Goal: Transaction & Acquisition: Purchase product/service

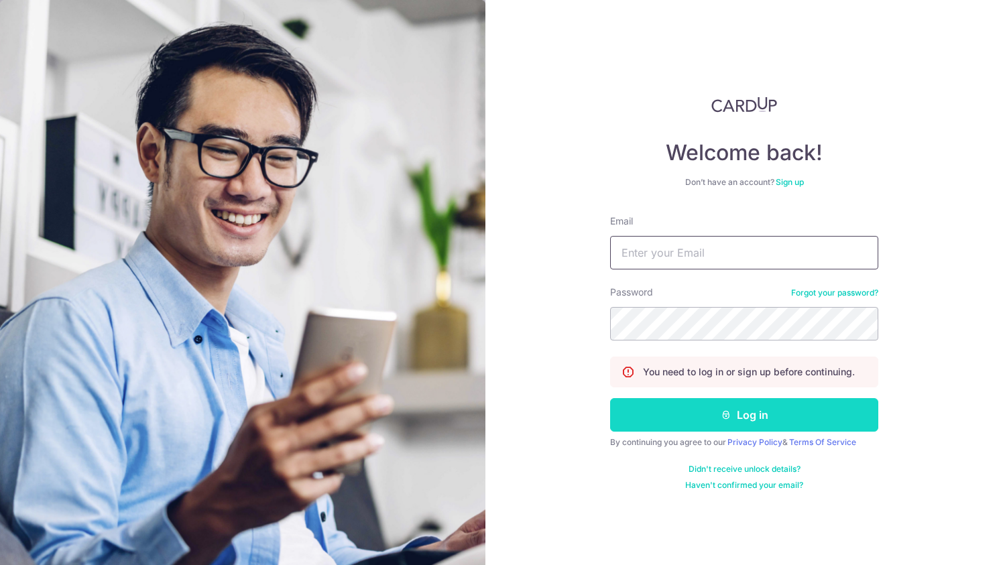
type input "bijal.ganiga@gmail.com"
click at [676, 403] on button "Log in" at bounding box center [744, 415] width 268 height 34
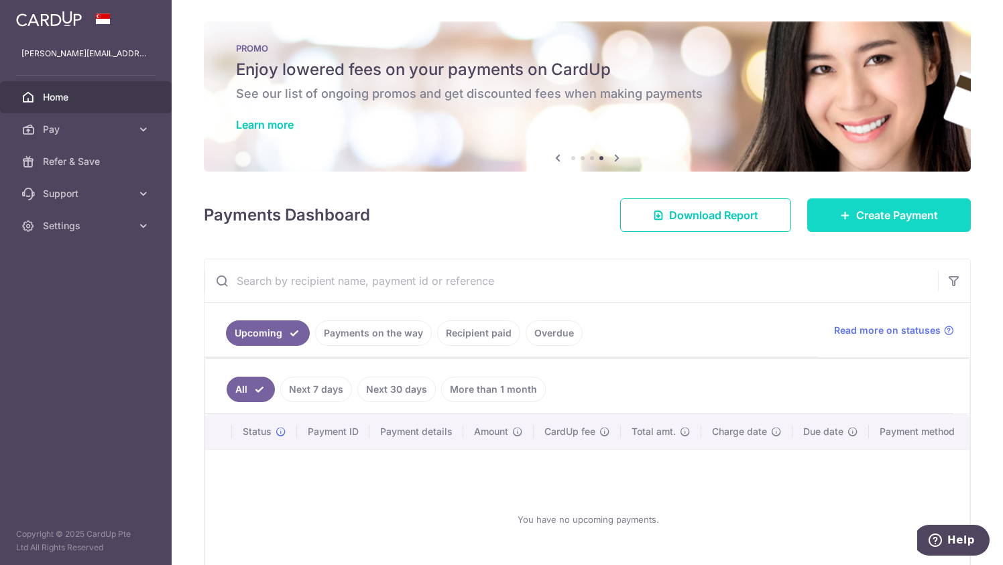
click span "Create Payment"
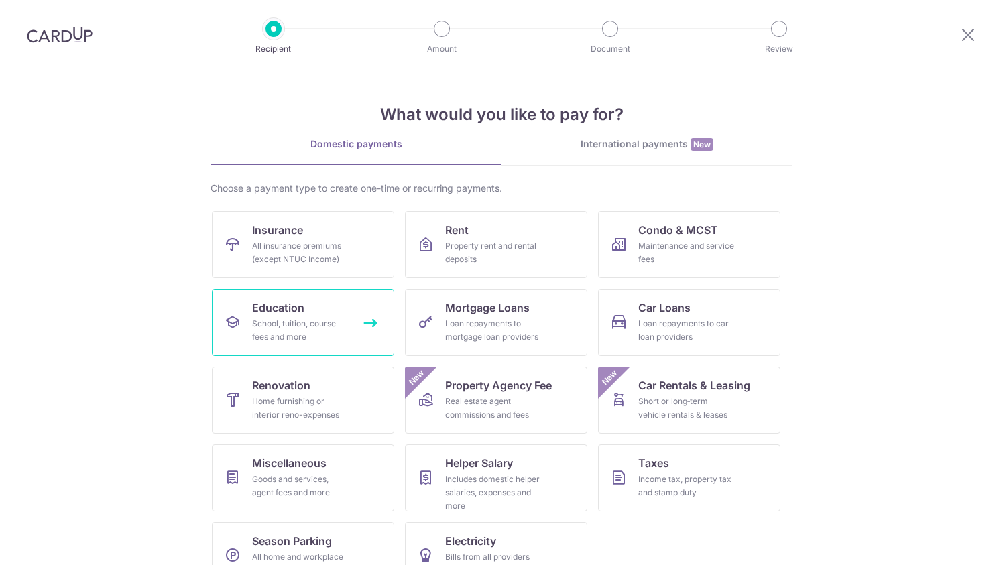
click link "Education School, tuition, course fees and more"
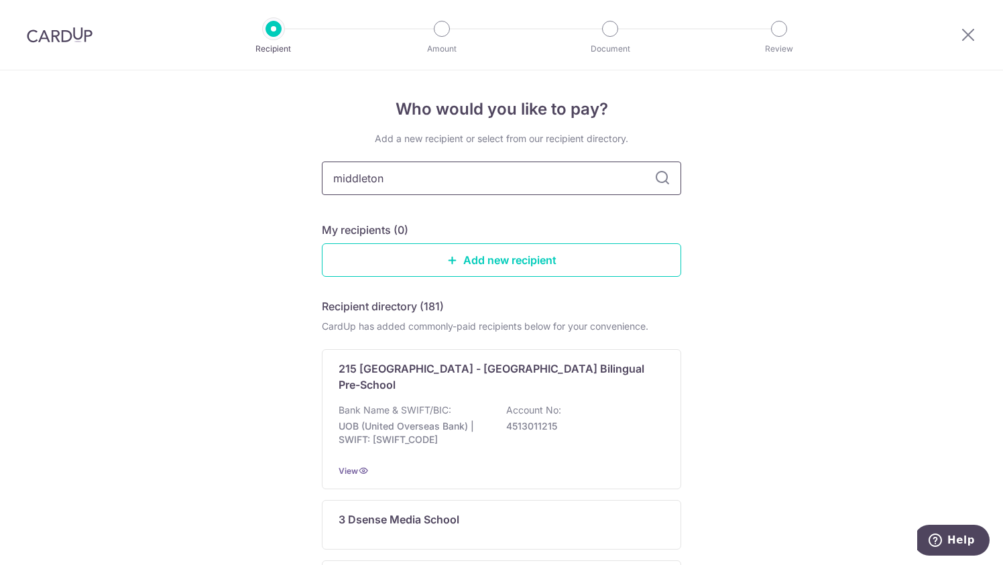
type input "middleton"
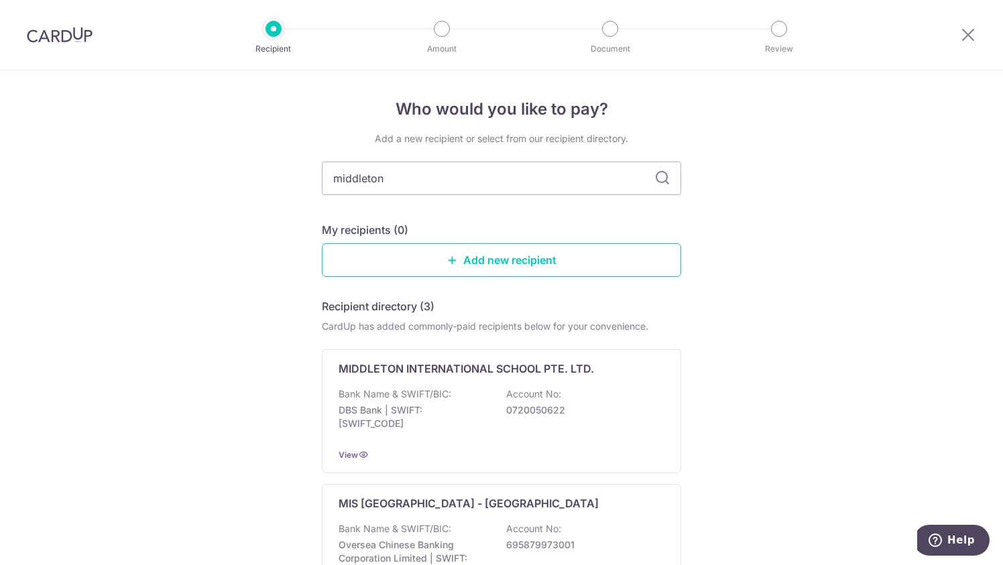
scroll to position [201, 0]
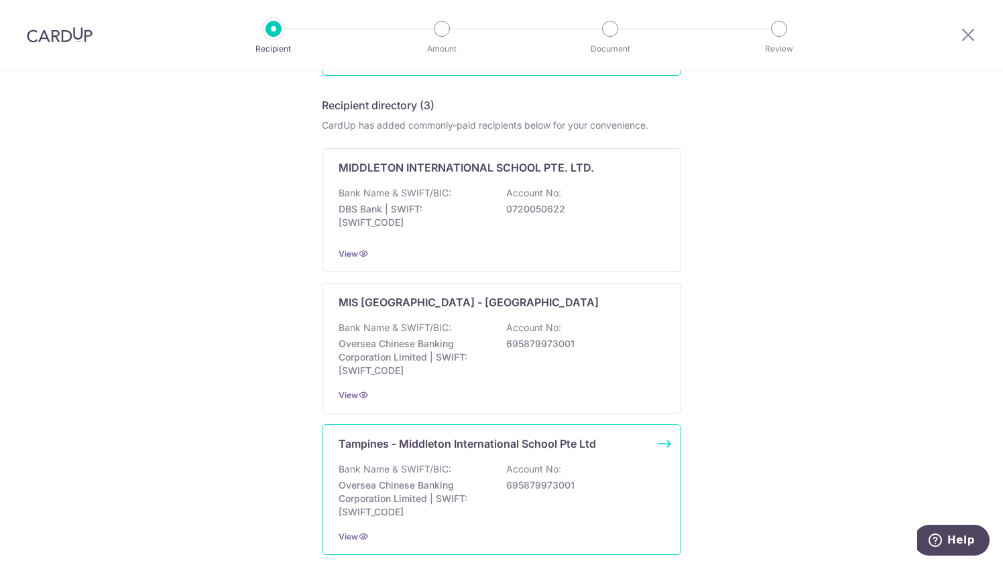
click at [447, 450] on div "Tampines - Middleton International School Pte Ltd Bank Name & SWIFT/BIC: Overse…" at bounding box center [501, 489] width 359 height 131
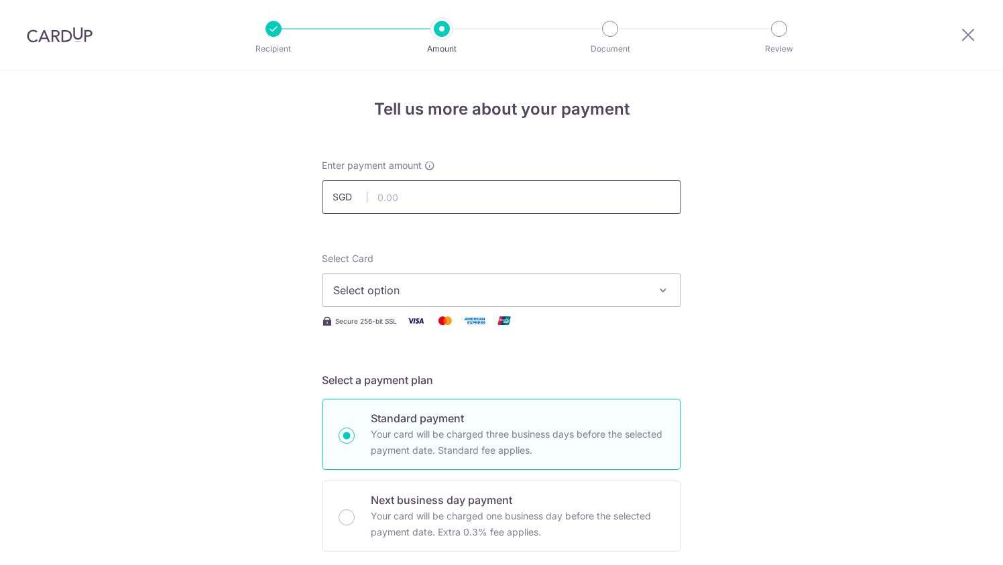
click at [430, 198] on input "text" at bounding box center [501, 197] width 359 height 34
paste input "5,829.71"
click at [354, 311] on div "Select Card Select option Add credit card Your Cards **** 9263 **** 5888 Secure…" at bounding box center [501, 290] width 359 height 77
click at [357, 294] on span "Select option" at bounding box center [489, 290] width 312 height 16
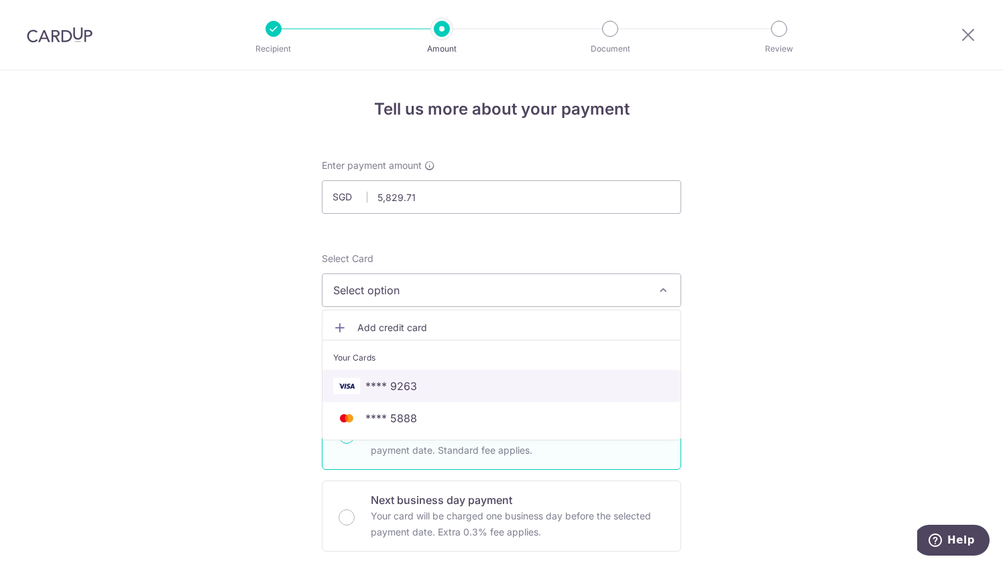
drag, startPoint x: 366, startPoint y: 385, endPoint x: 755, endPoint y: 304, distance: 396.9
click at [366, 385] on span "**** 9263" at bounding box center [391, 386] width 52 height 16
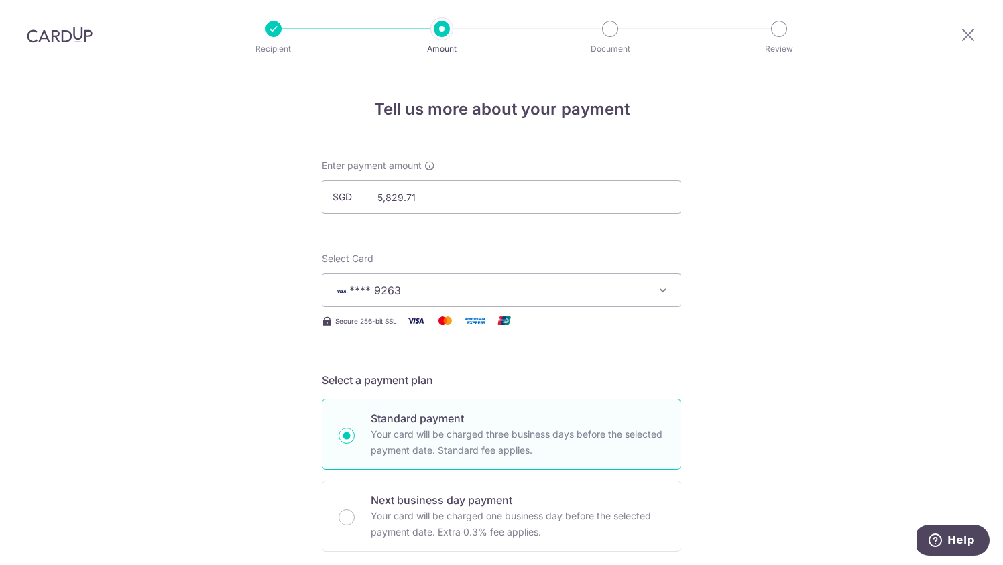
scroll to position [67, 0]
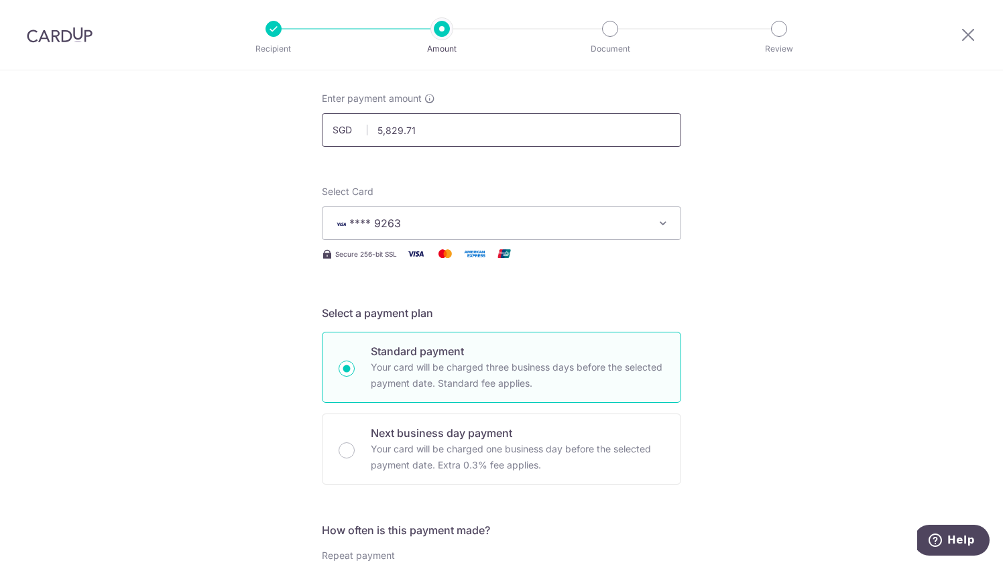
click at [381, 129] on input "5,829.71" at bounding box center [501, 130] width 359 height 34
click at [401, 120] on input "5829.71" at bounding box center [501, 130] width 359 height 34
click at [453, 126] on input "5829.71" at bounding box center [501, 130] width 359 height 34
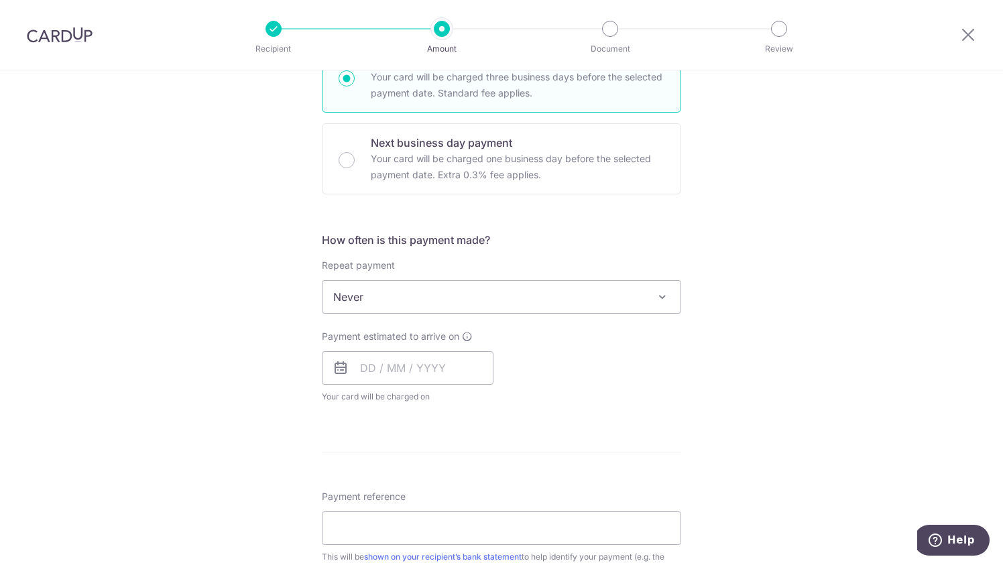
scroll to position [402, 0]
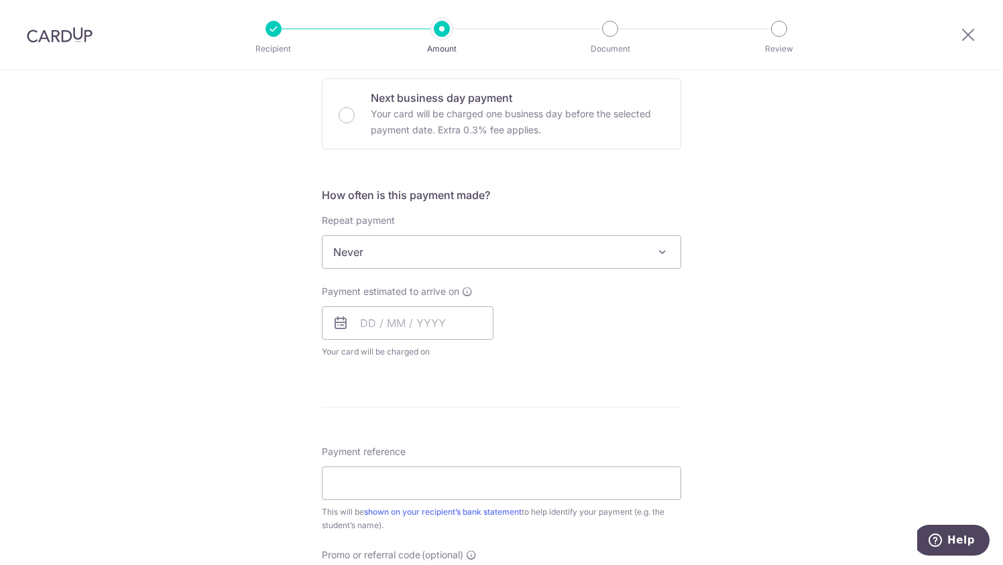
click at [595, 247] on span "Never" at bounding box center [501, 252] width 358 height 32
type input "5,829.71"
click at [595, 247] on span "Never" at bounding box center [501, 252] width 358 height 32
click at [447, 323] on input "text" at bounding box center [408, 323] width 172 height 34
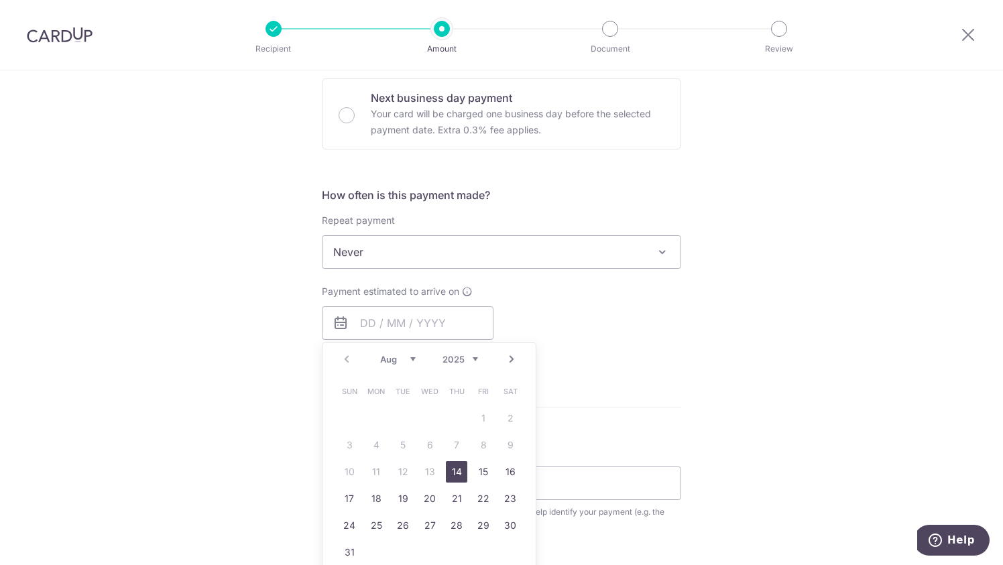
drag, startPoint x: 453, startPoint y: 468, endPoint x: 586, endPoint y: 329, distance: 192.9
click at [453, 468] on link "14" at bounding box center [456, 471] width 21 height 21
type input "[DATE]"
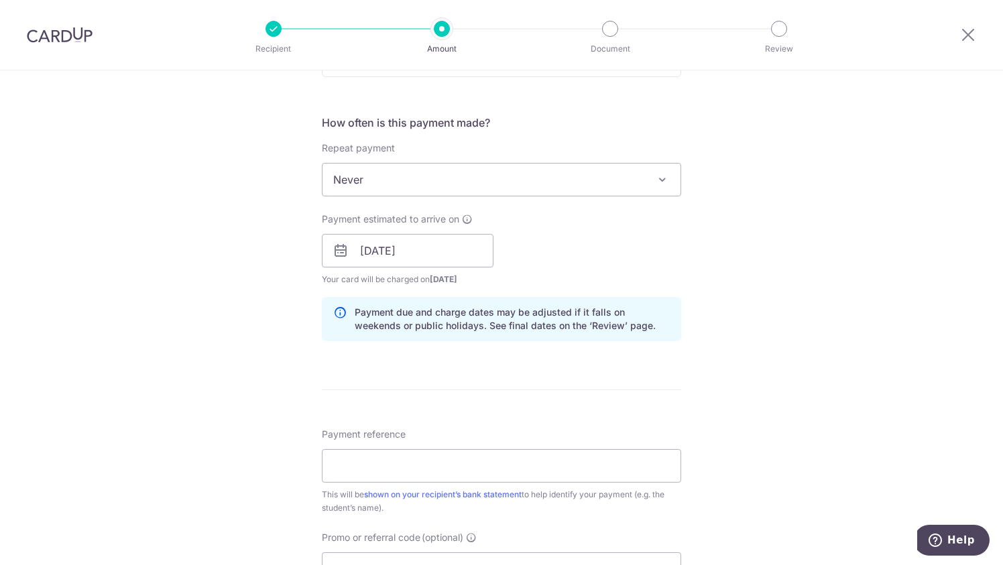
scroll to position [603, 0]
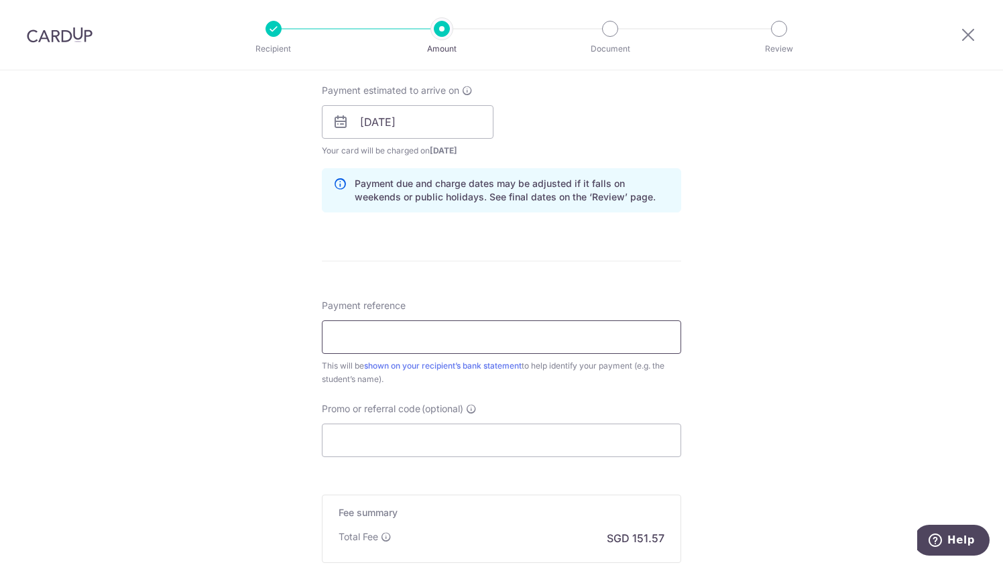
click at [409, 324] on input "Payment reference" at bounding box center [501, 337] width 359 height 34
click at [808, 304] on div "Tell us more about your payment Enter payment amount SGD 5,829.71 5829.71 Selec…" at bounding box center [501, 100] width 1003 height 1267
click at [496, 330] on input "Payment reference" at bounding box center [501, 337] width 359 height 34
drag, startPoint x: 424, startPoint y: 332, endPoint x: 428, endPoint y: 324, distance: 9.3
click at [424, 332] on input "Payment reference" at bounding box center [501, 337] width 359 height 34
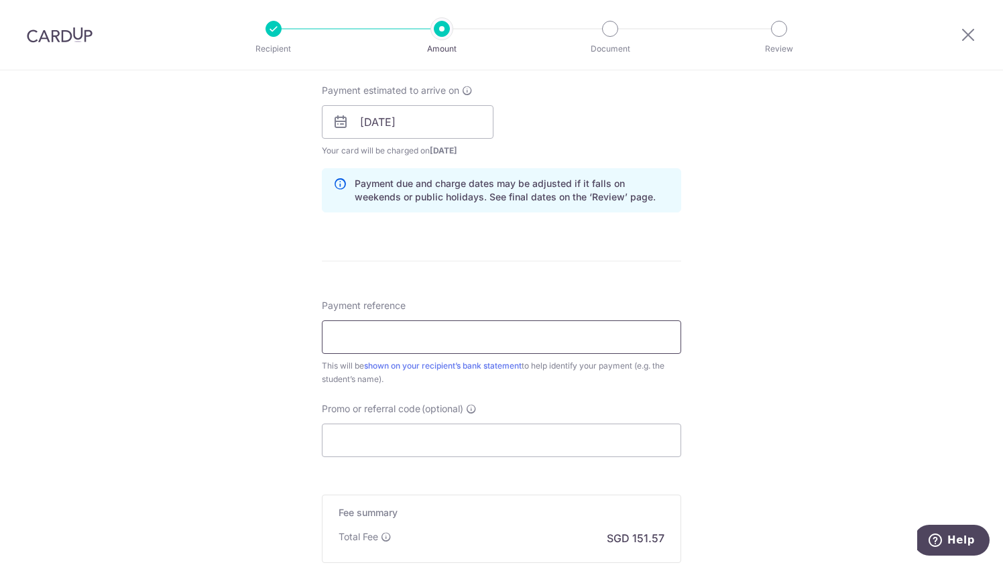
paste input "OFF225"
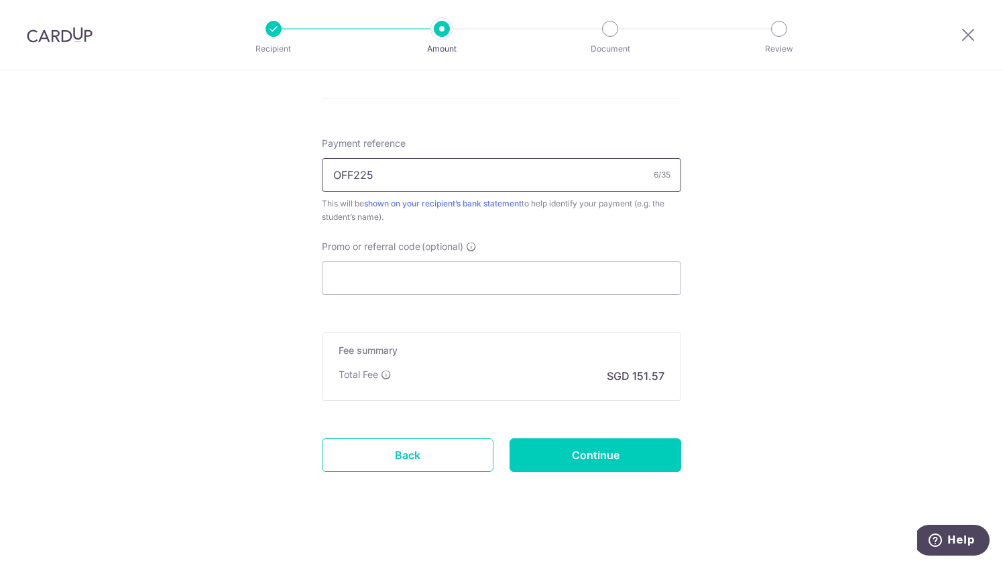
scroll to position [769, 0]
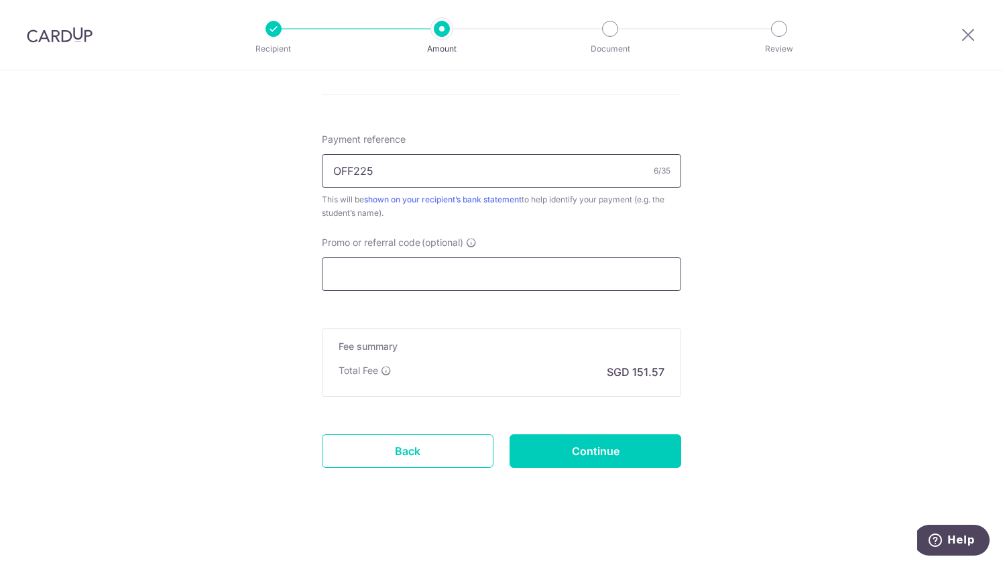
type input "OFF225"
click at [483, 269] on input "Promo or referral code (optional)" at bounding box center [501, 274] width 359 height 34
paste input "OFF225"
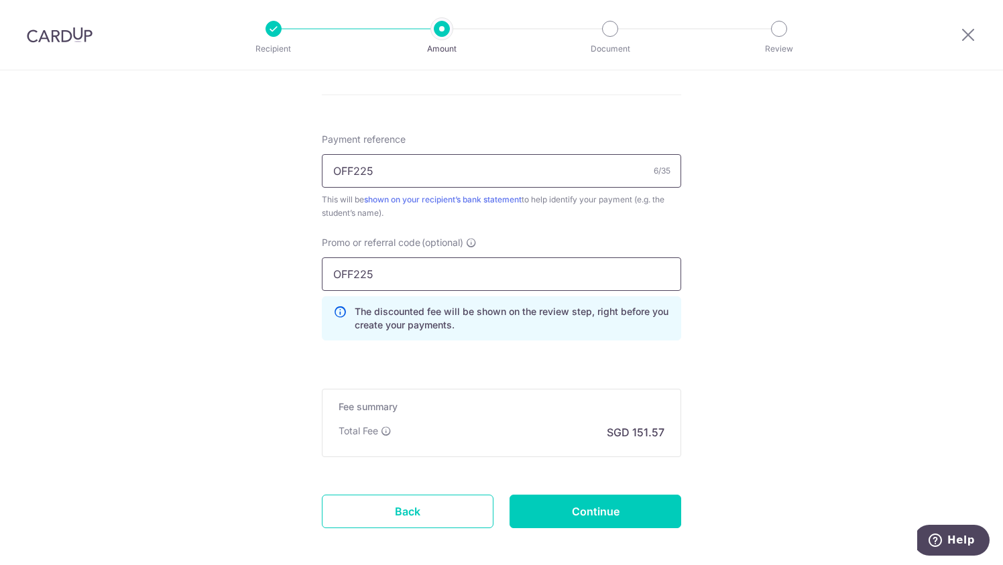
type input "OFF225"
drag, startPoint x: 396, startPoint y: 174, endPoint x: 250, endPoint y: 154, distance: 147.5
paste input "SG-024-IN25-4516_Ganiga Myshka"
type input "SG-024-IN25-4516_Ganiga Myshka"
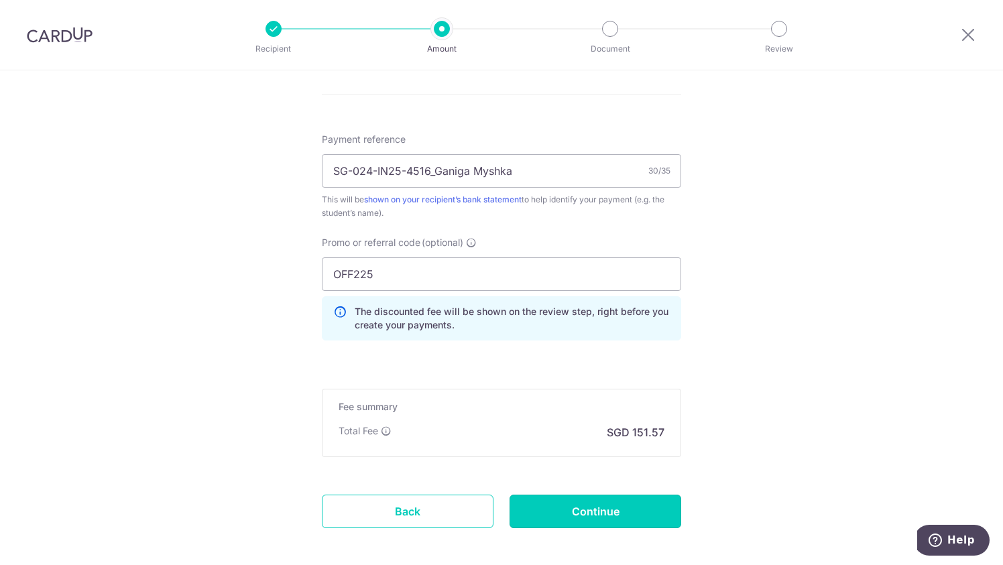
click at [591, 511] on input "Continue" at bounding box center [595, 512] width 172 height 34
type input "Create Schedule"
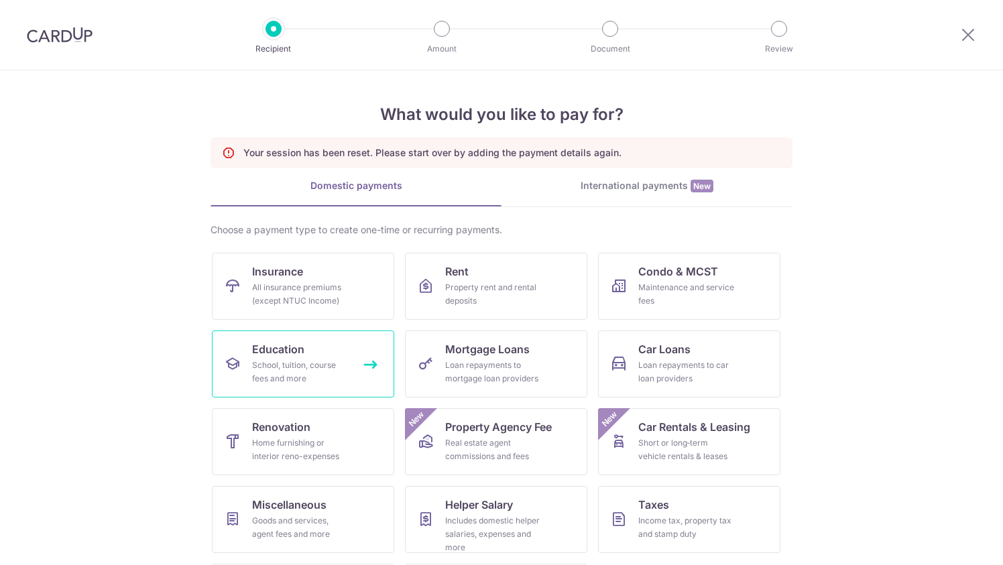
click at [316, 359] on div "School, tuition, course fees and more" at bounding box center [300, 372] width 97 height 27
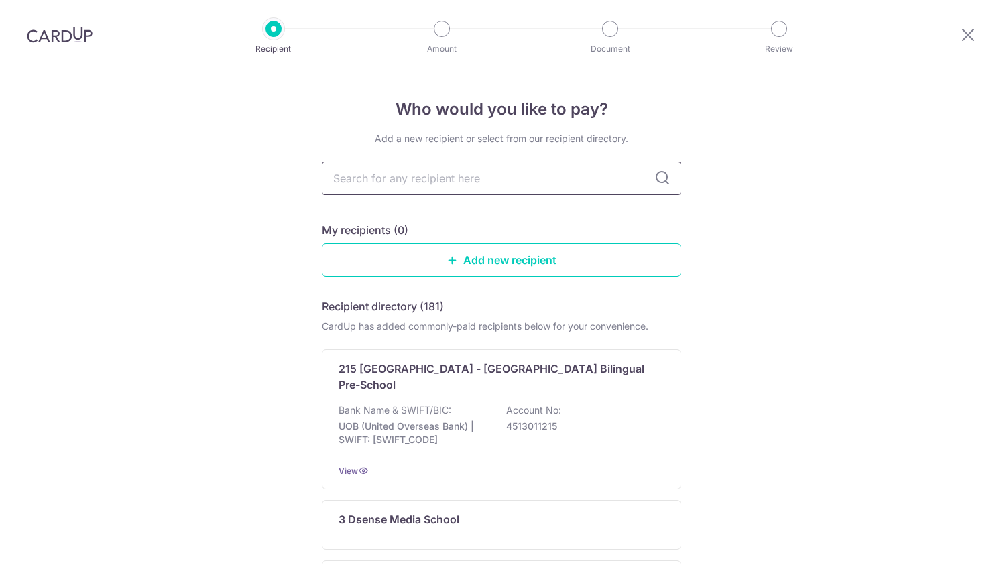
click at [391, 180] on input "text" at bounding box center [501, 179] width 359 height 34
type input "middel"
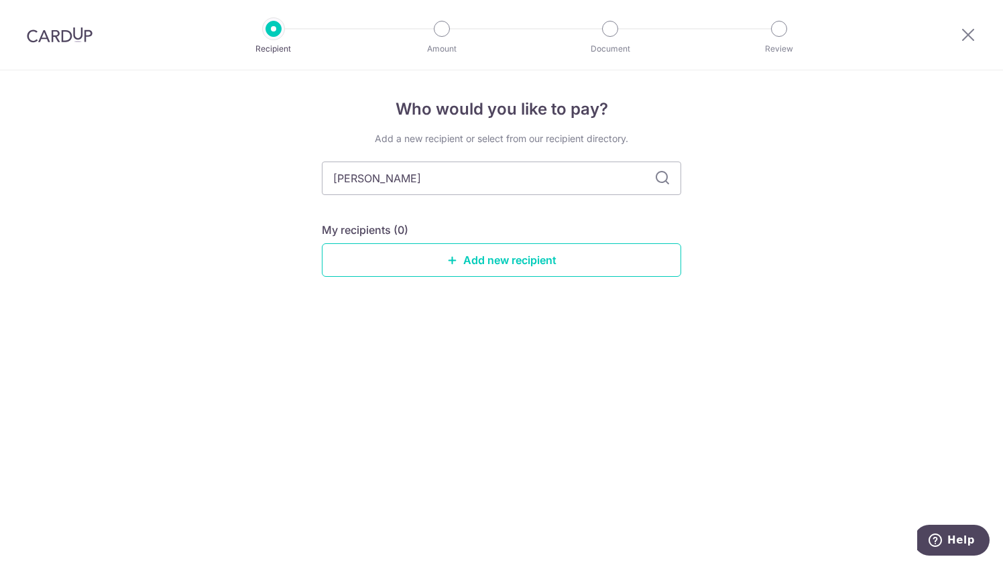
type input "[PERSON_NAME]"
click at [440, 182] on input "[PERSON_NAME]" at bounding box center [501, 179] width 359 height 34
type input "[PERSON_NAME]"
click at [663, 182] on icon at bounding box center [662, 178] width 16 height 16
click at [728, 245] on div "Who would you like to pay? Add a new recipient or select from our recipient dir…" at bounding box center [501, 317] width 1003 height 495
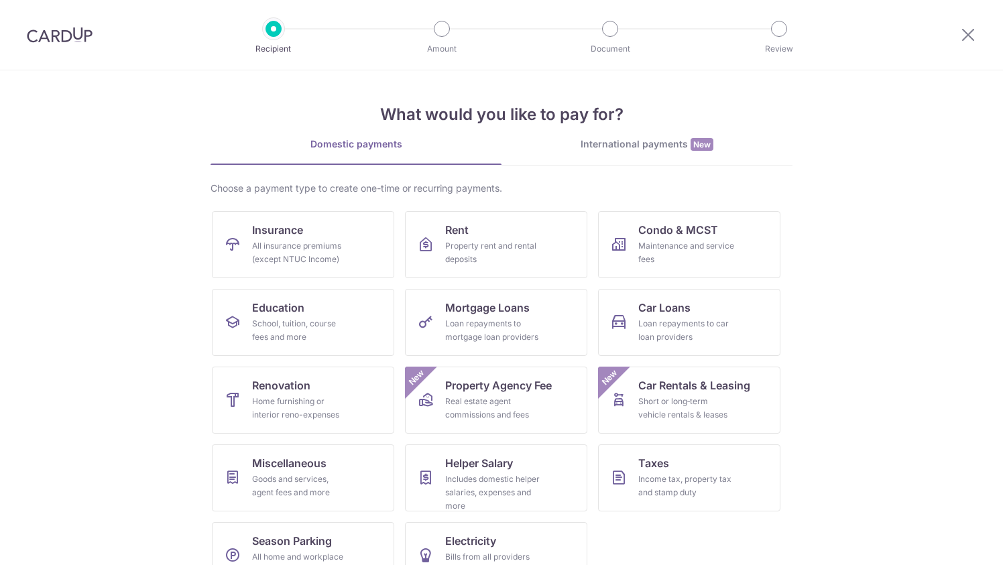
click at [73, 32] on img at bounding box center [60, 35] width 66 height 16
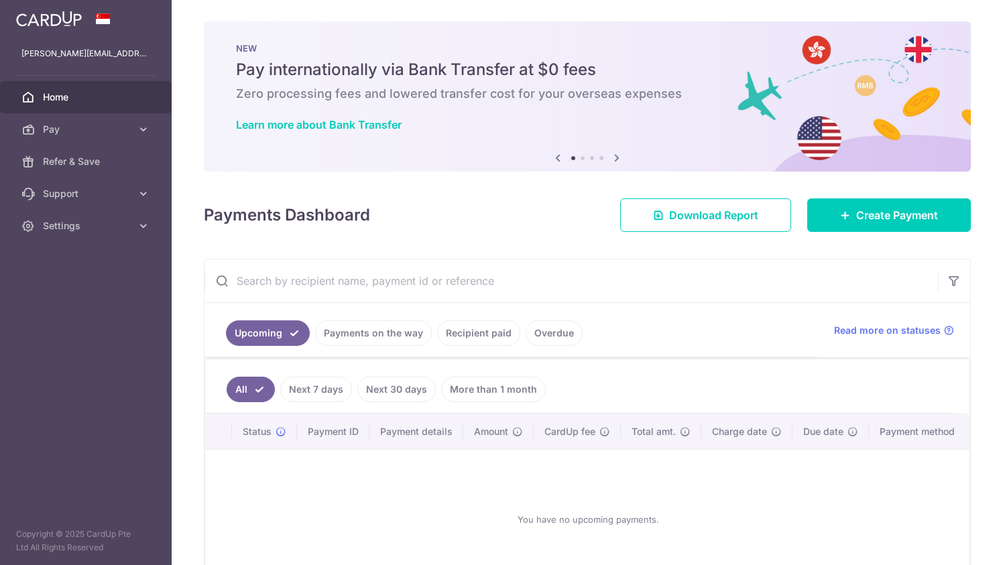
click at [56, 95] on span "Home" at bounding box center [87, 96] width 88 height 13
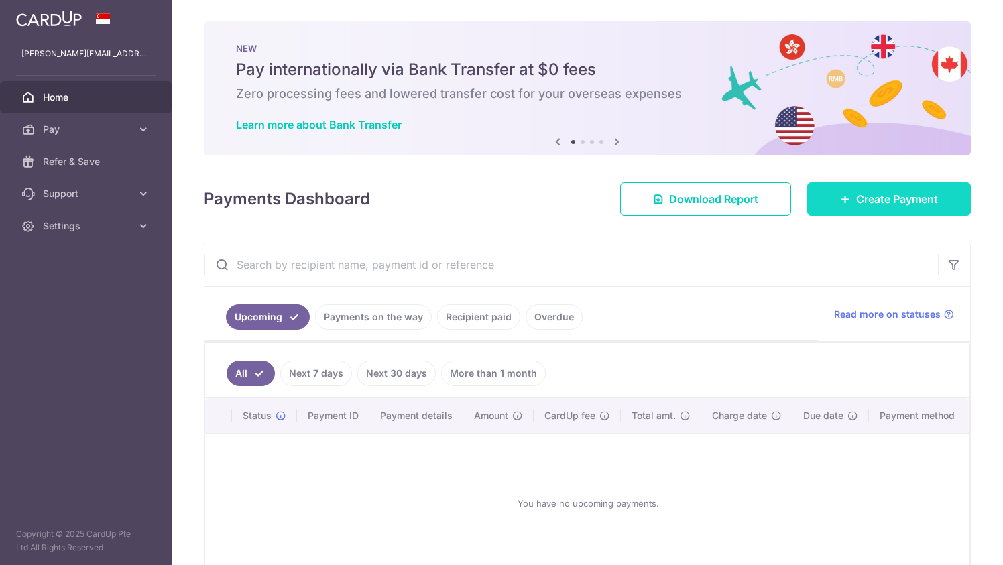
click at [903, 202] on span "Create Payment" at bounding box center [897, 199] width 82 height 16
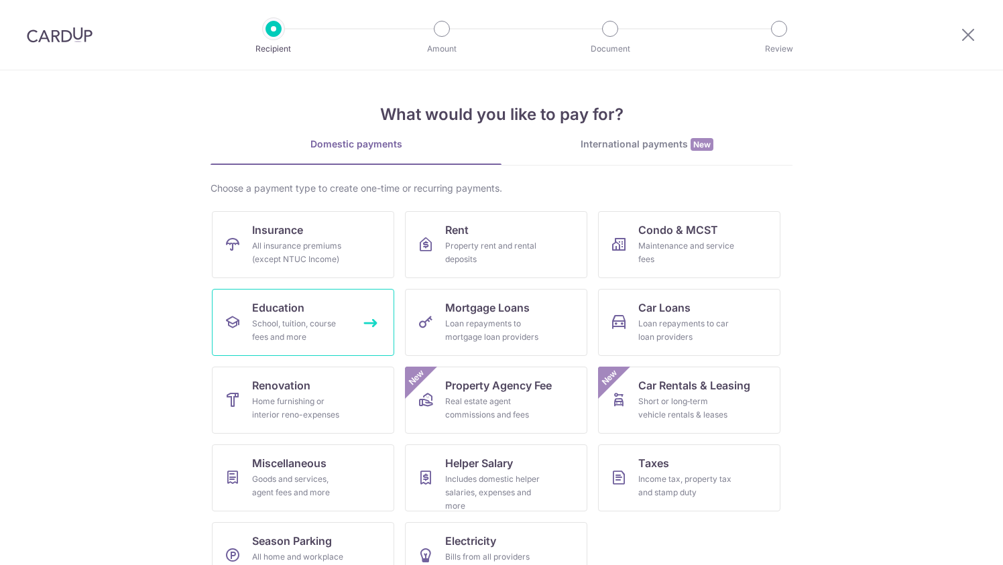
click at [276, 320] on div "School, tuition, course fees and more" at bounding box center [300, 330] width 97 height 27
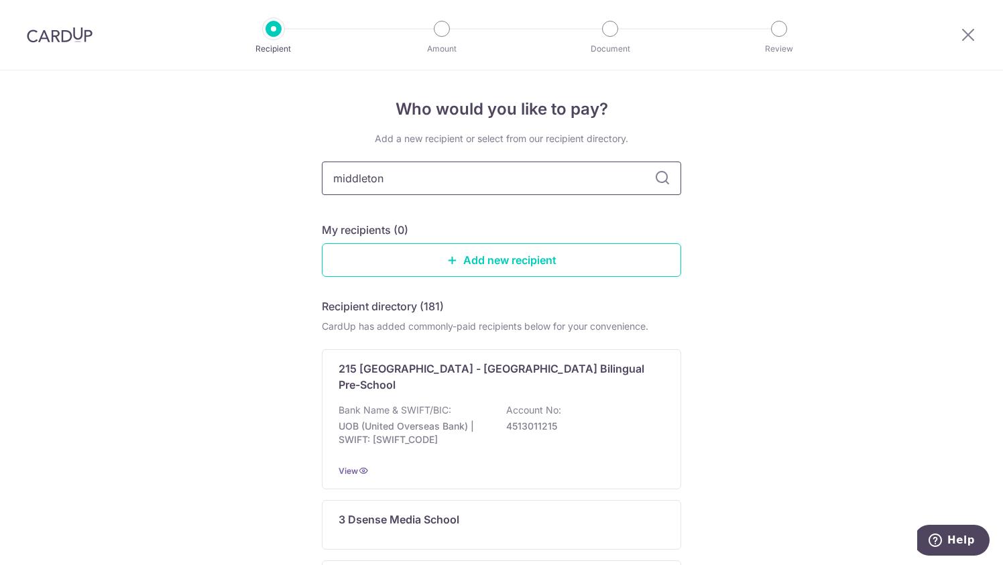
type input "middleton"
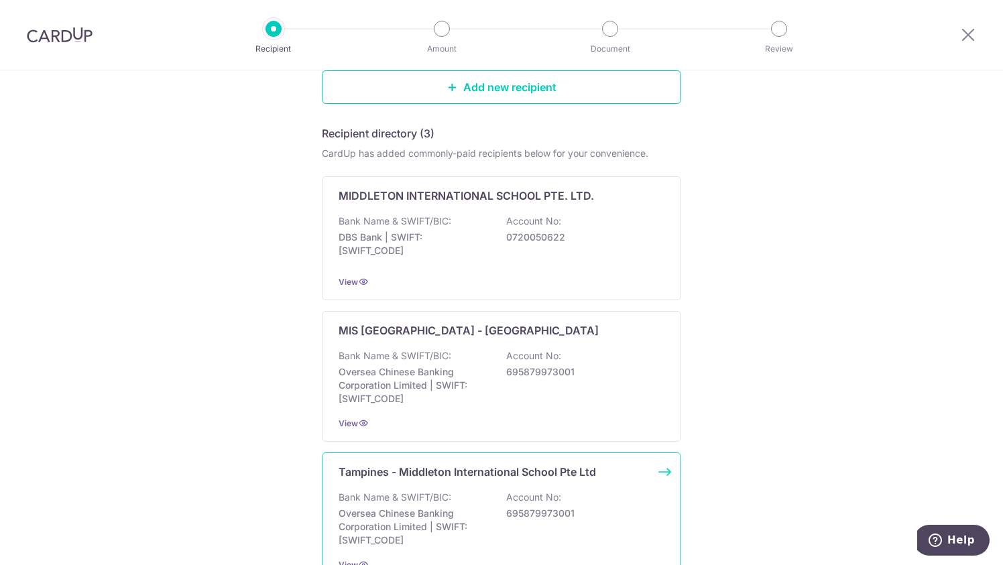
scroll to position [304, 0]
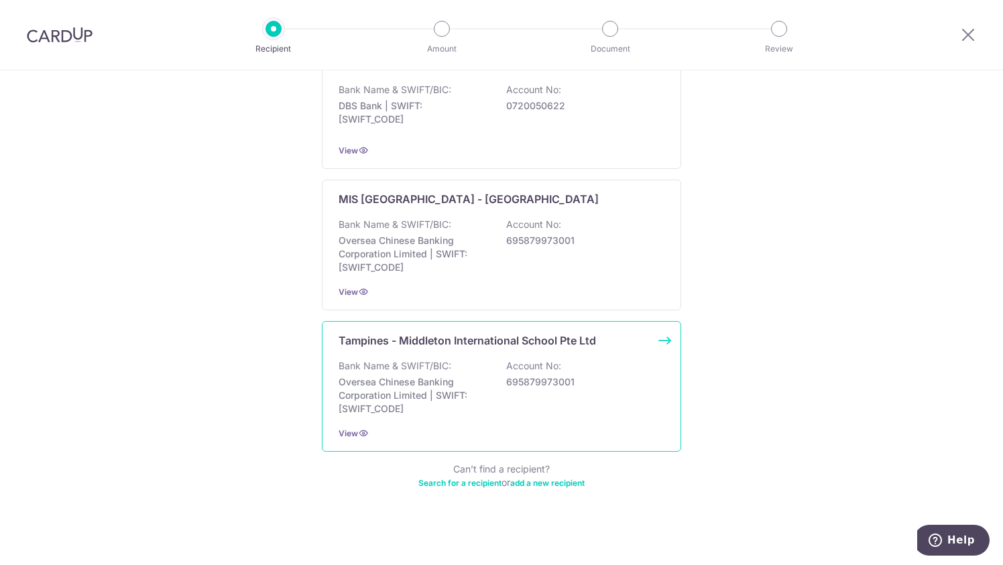
click at [402, 366] on p "Bank Name & SWIFT/BIC:" at bounding box center [394, 365] width 113 height 13
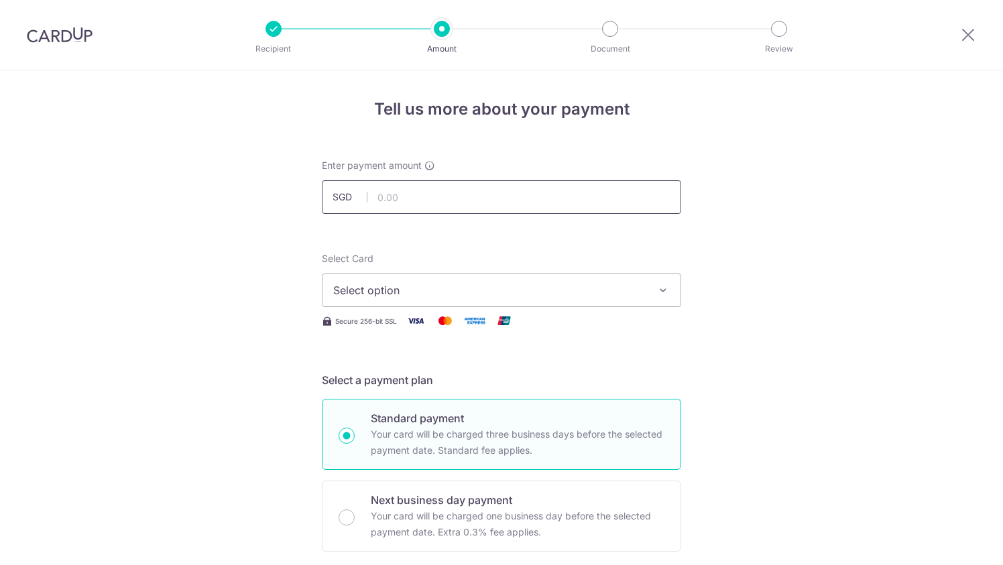
click at [438, 180] on input "text" at bounding box center [501, 197] width 359 height 34
type input "5,829.71"
type input "[DATE]"
type input "SG-024-IN25-4516_Ganiga Myshka"
type input "OFF225"
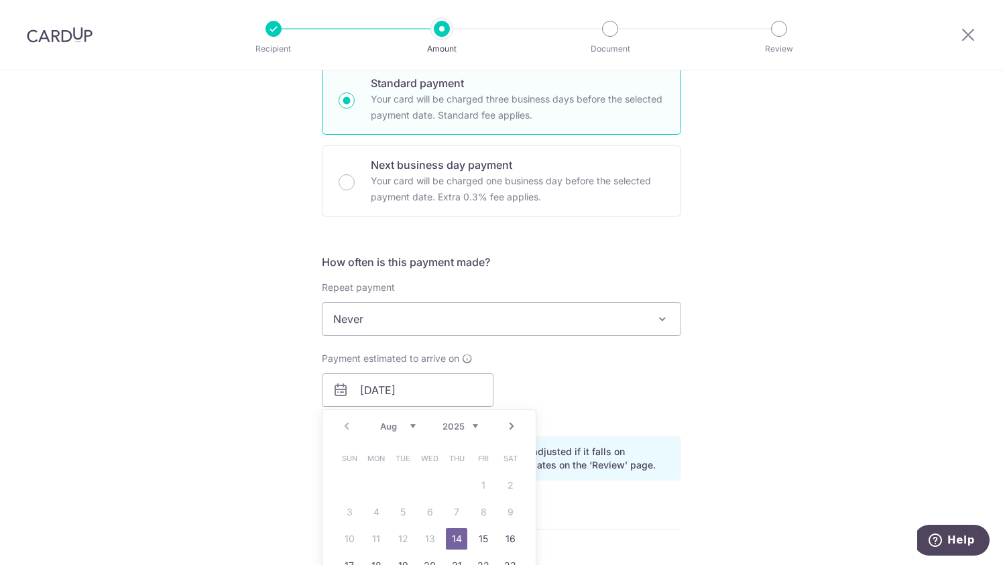
type input "5,829.71"
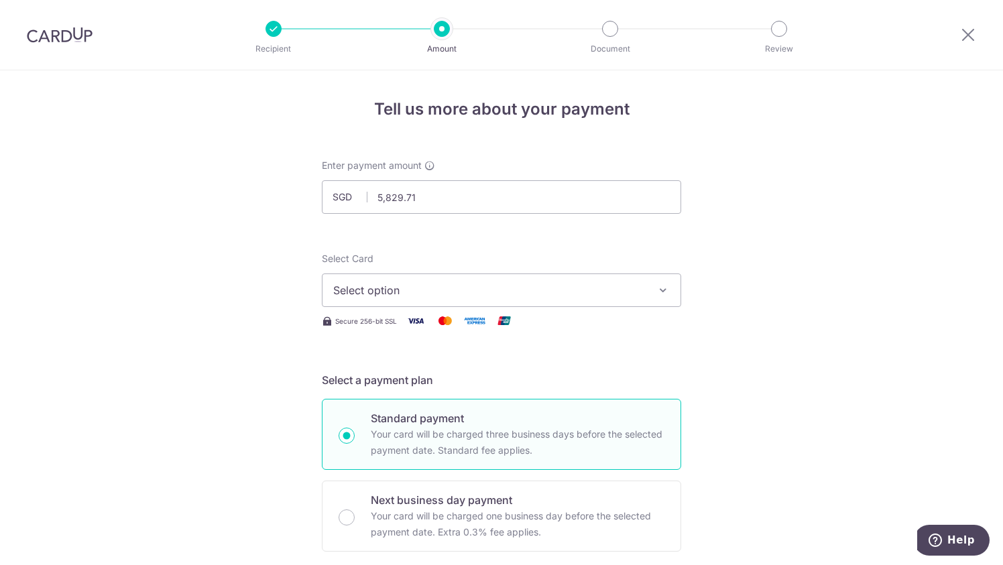
click at [493, 285] on span "Select option" at bounding box center [489, 290] width 312 height 16
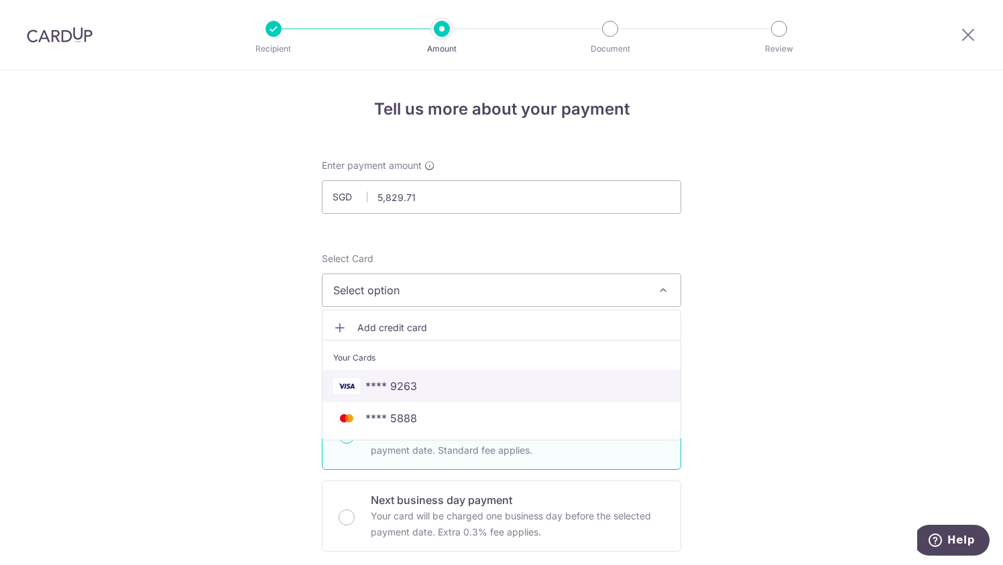
drag, startPoint x: 390, startPoint y: 384, endPoint x: 583, endPoint y: 319, distance: 203.7
click at [390, 384] on span "**** 9263" at bounding box center [391, 386] width 52 height 16
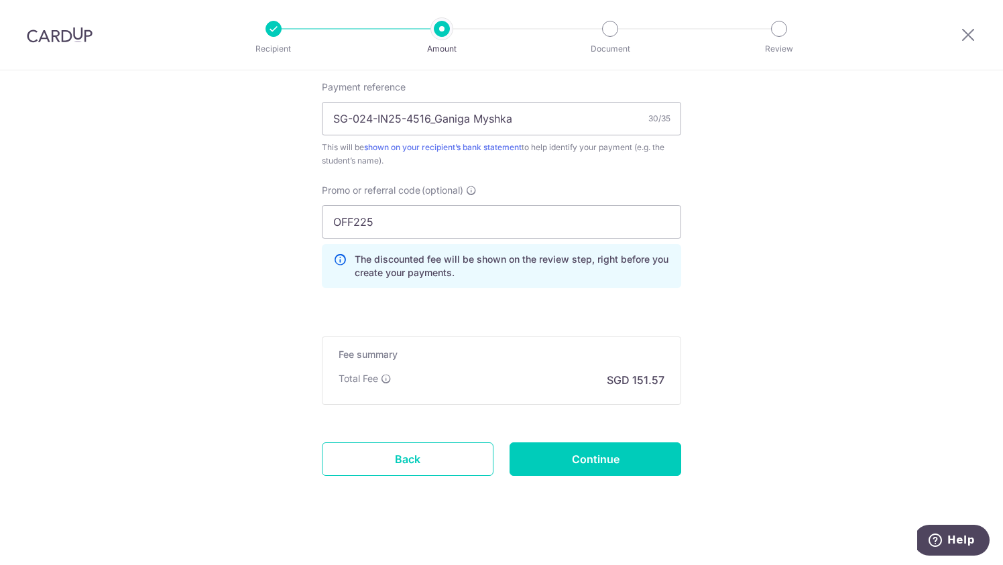
scroll to position [829, 0]
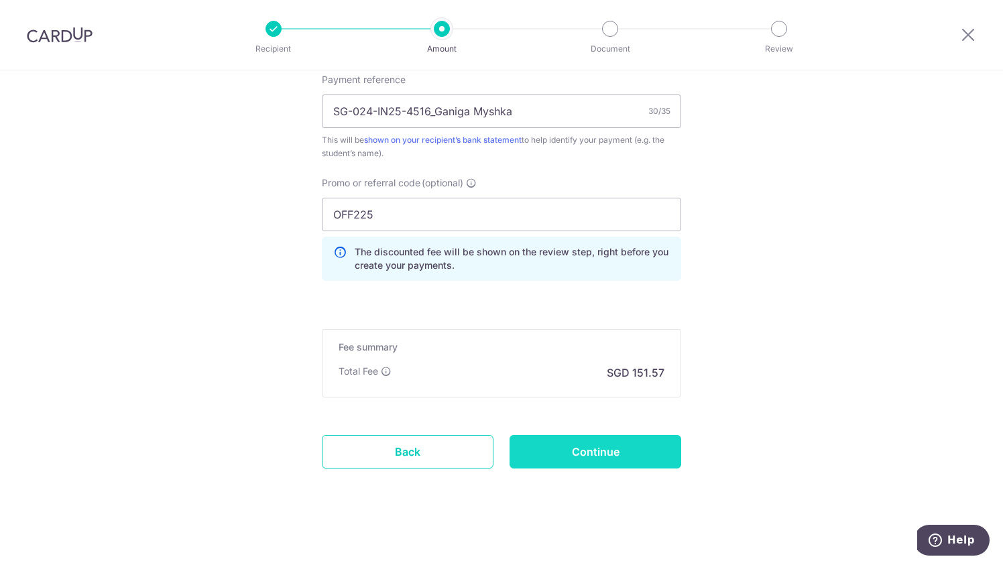
click at [595, 448] on input "Continue" at bounding box center [595, 452] width 172 height 34
type input "Create Schedule"
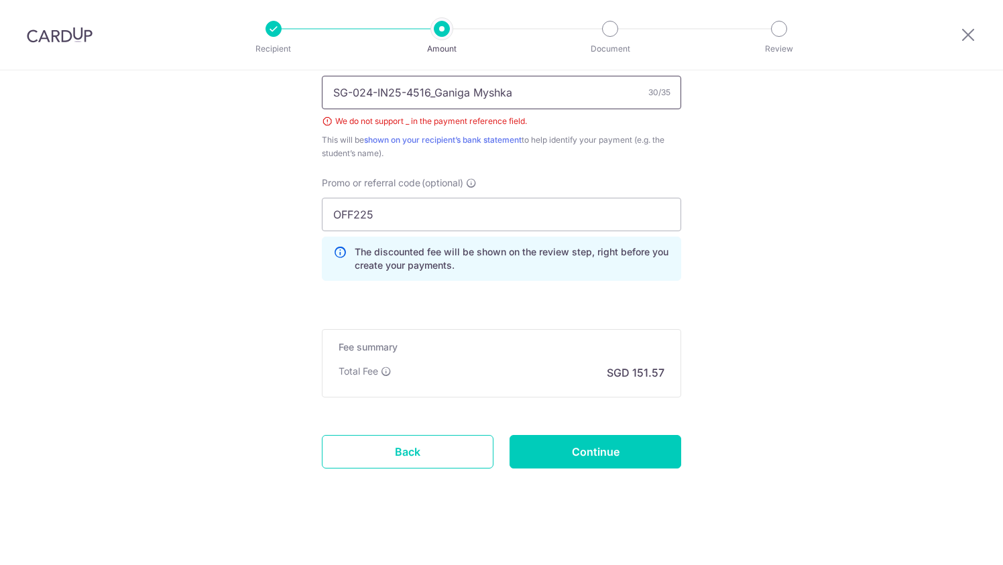
click at [543, 92] on input "SG-024-IN25-4516_Ganiga Myshka" at bounding box center [501, 93] width 359 height 34
click at [429, 90] on input "SG-024-IN25-4516_Ganiga Myshka" at bounding box center [501, 93] width 359 height 34
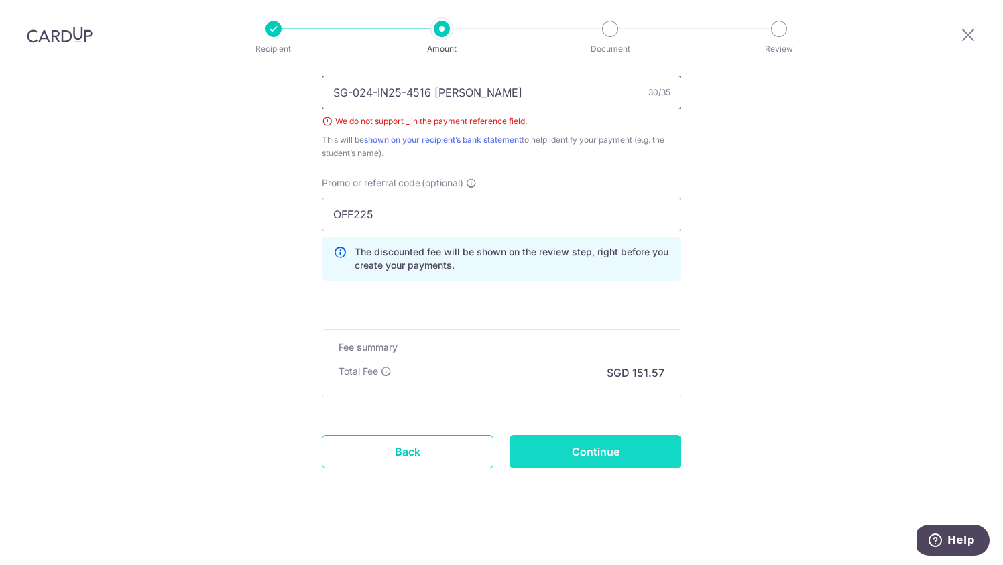
type input "SG-024-IN25-4516 [PERSON_NAME]"
click at [576, 443] on input "Continue" at bounding box center [595, 452] width 172 height 34
type input "Create Schedule"
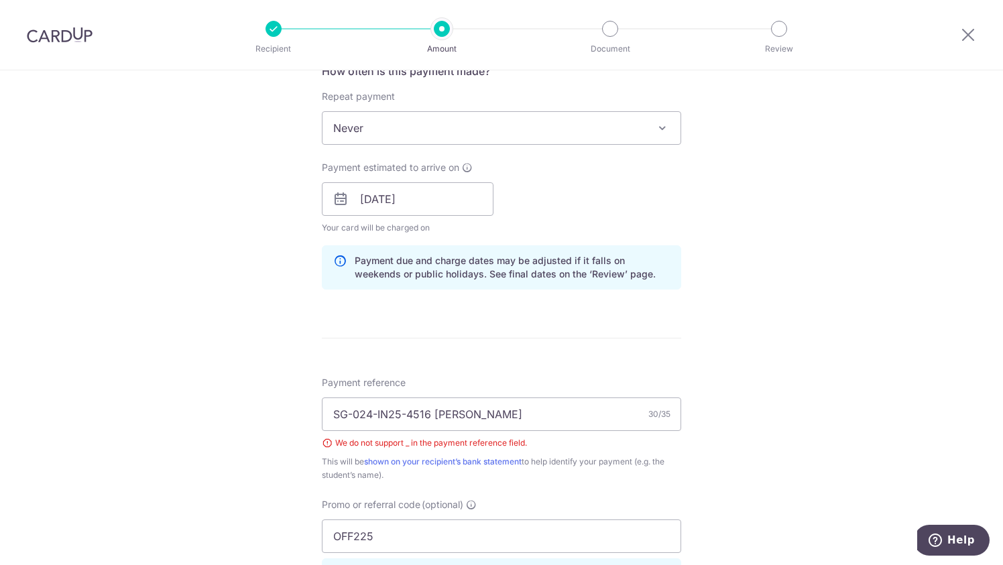
scroll to position [513, 0]
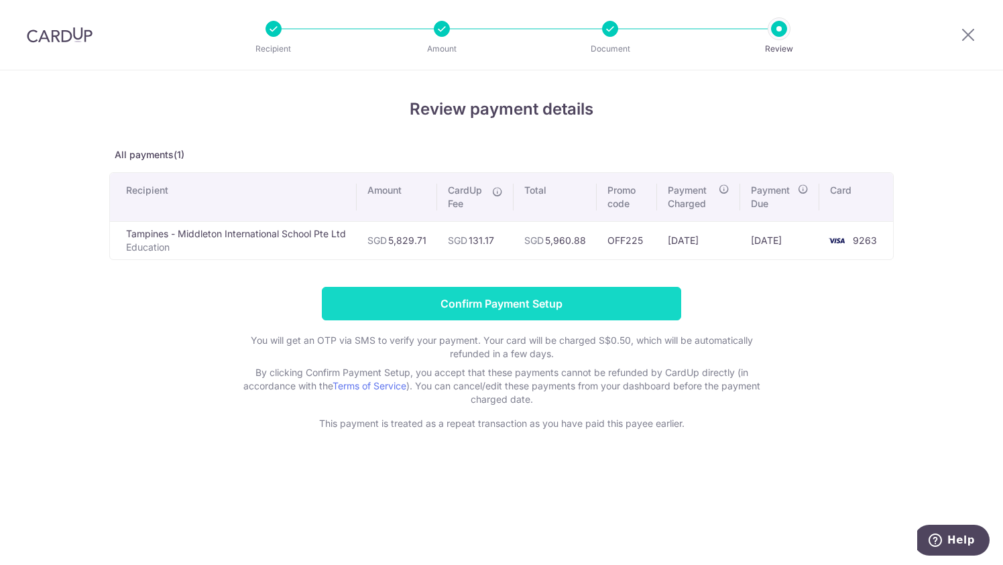
click at [470, 295] on input "Confirm Payment Setup" at bounding box center [501, 304] width 359 height 34
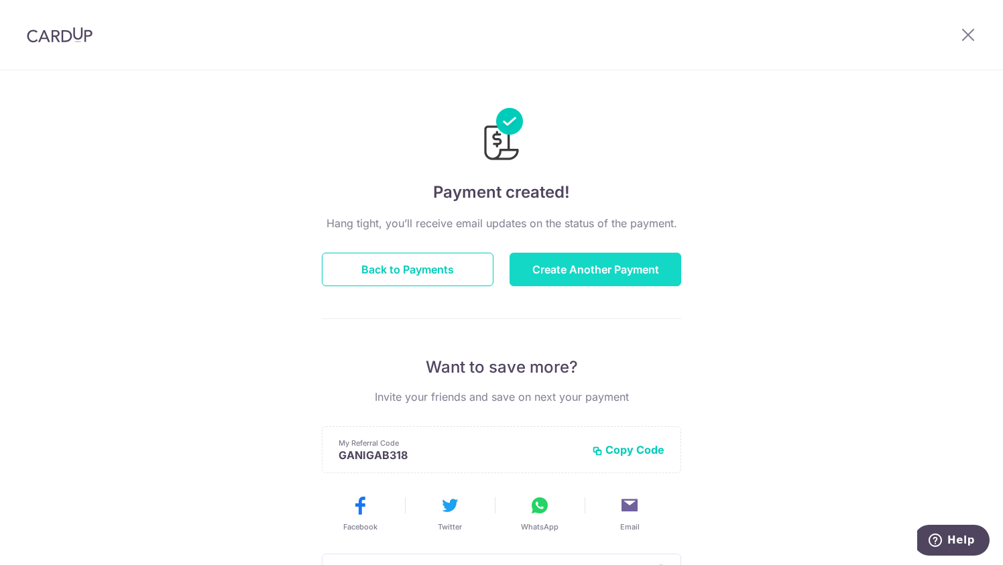
click at [643, 264] on button "Create Another Payment" at bounding box center [595, 270] width 172 height 34
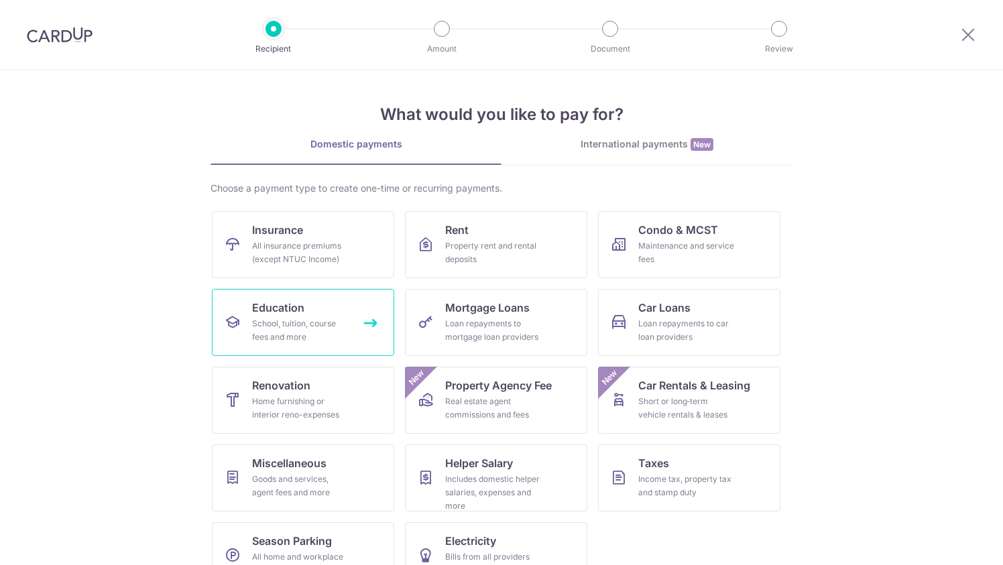
click at [270, 303] on span "Education" at bounding box center [278, 308] width 52 height 16
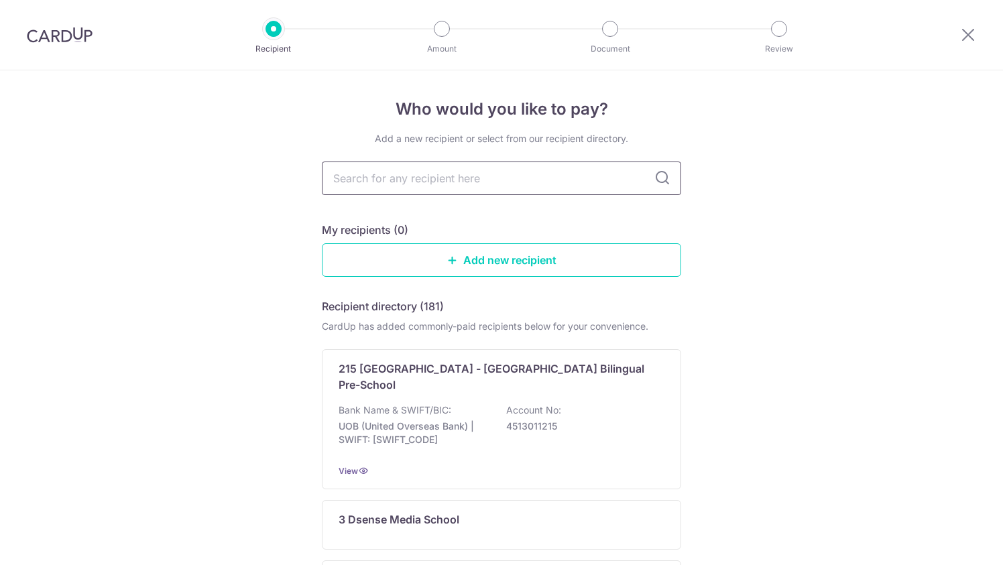
click at [366, 182] on input "text" at bounding box center [501, 179] width 359 height 34
type input "middleto"
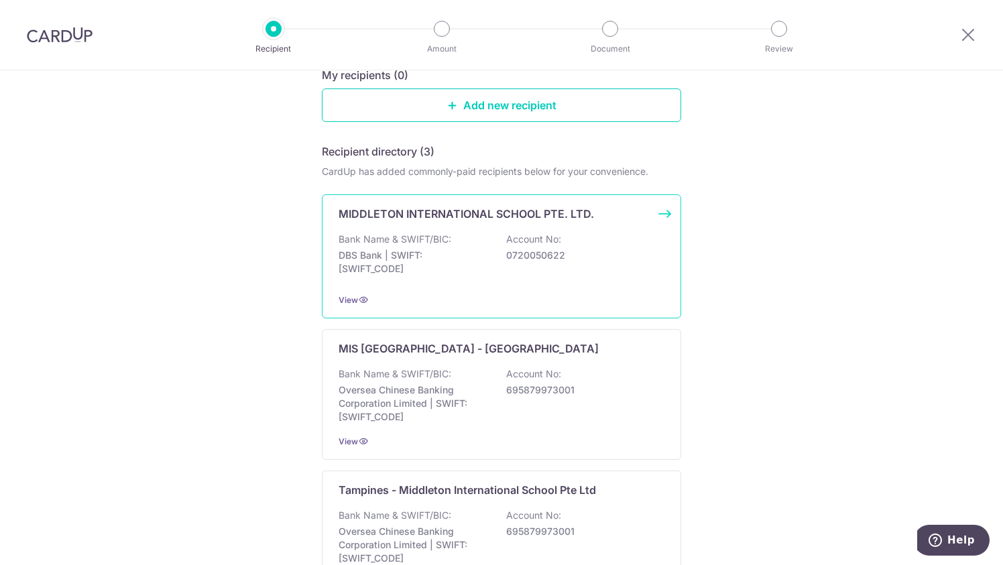
scroll to position [268, 0]
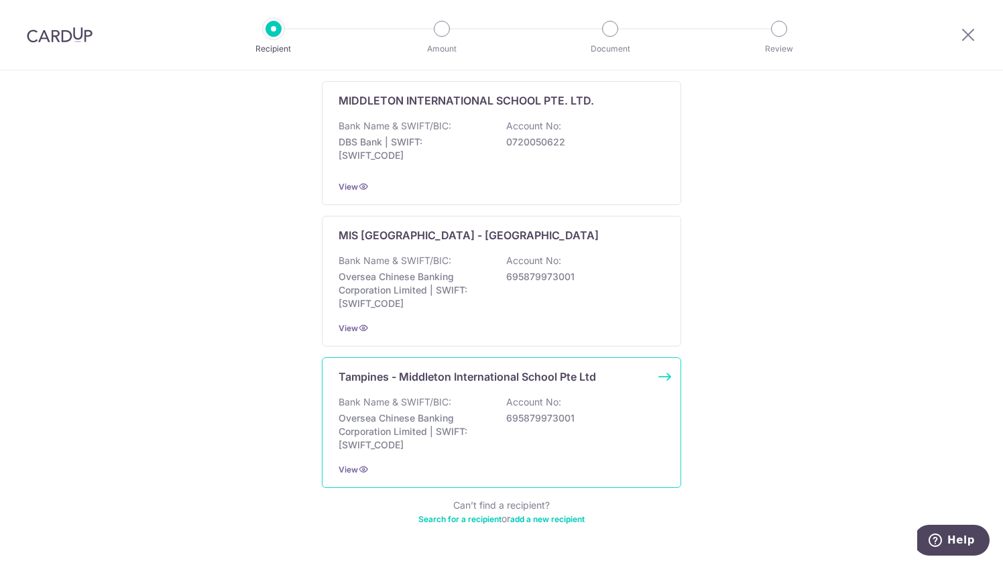
click at [510, 395] on p "Account No:" at bounding box center [533, 401] width 55 height 13
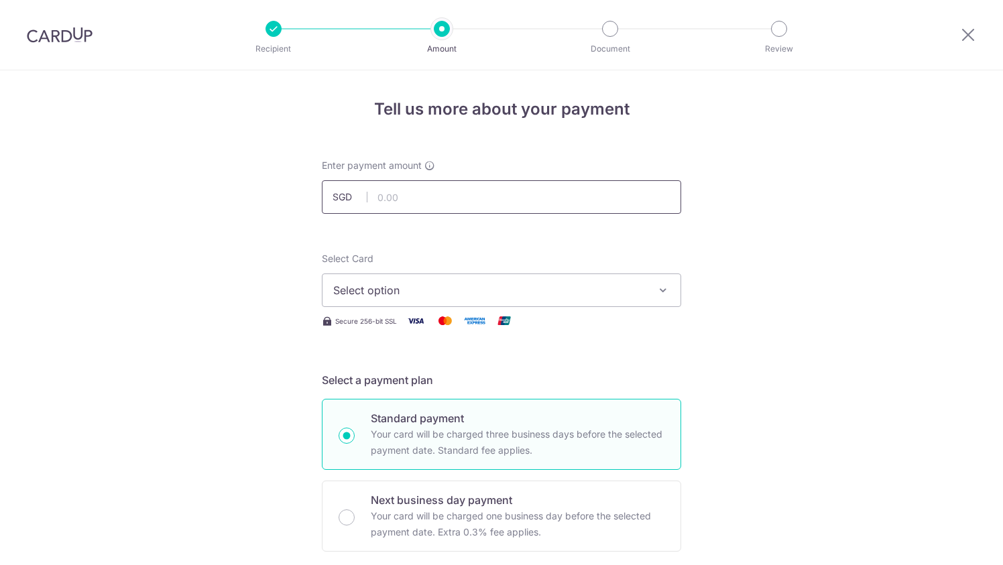
click at [461, 206] on input "text" at bounding box center [501, 197] width 359 height 34
paste input "6,356.34"
type input "6,356.34"
click at [444, 287] on span "Select option" at bounding box center [489, 290] width 312 height 16
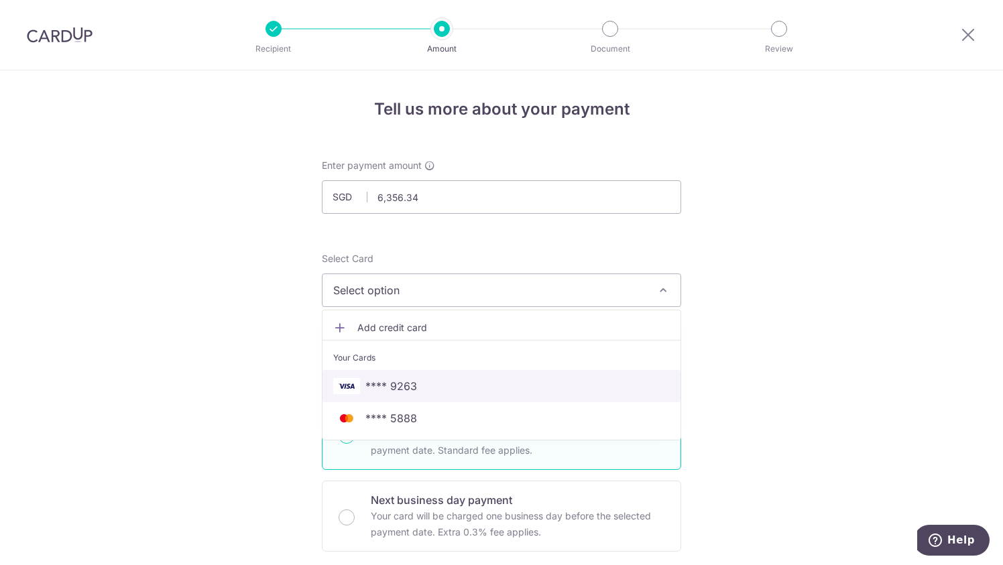
click at [395, 387] on span "**** 9263" at bounding box center [391, 386] width 52 height 16
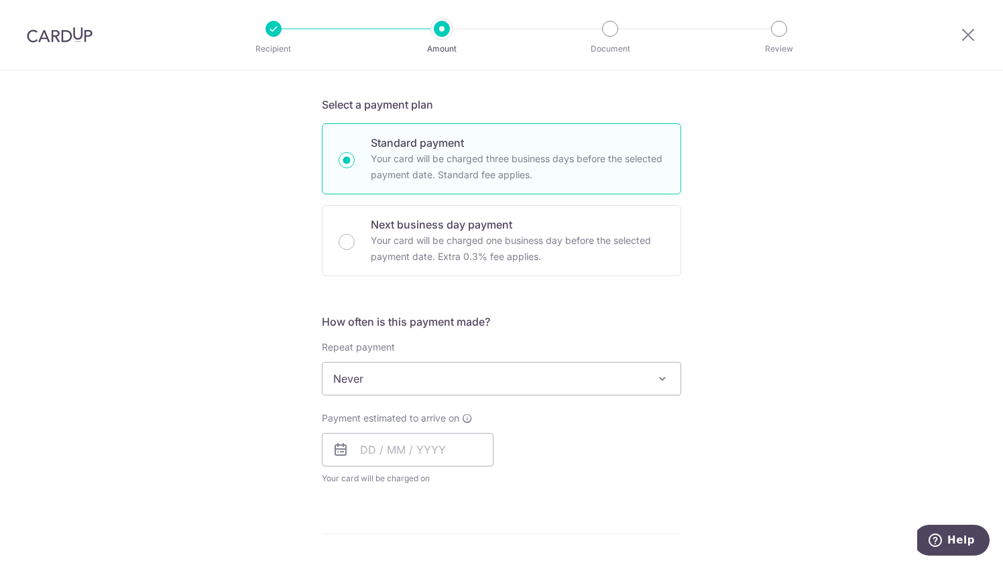
scroll to position [469, 0]
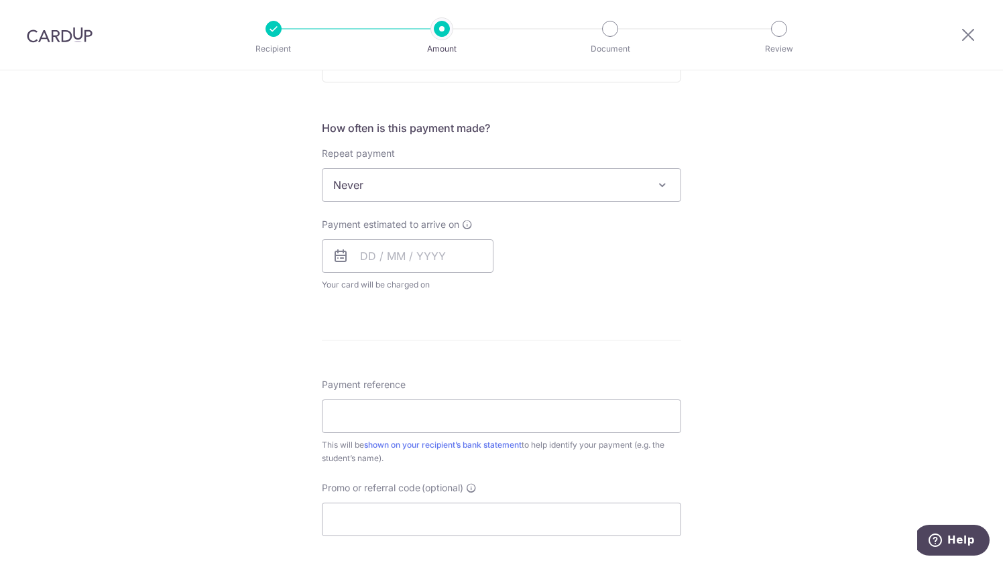
click at [429, 172] on span "Never" at bounding box center [501, 185] width 358 height 32
click at [386, 258] on input "text" at bounding box center [408, 256] width 172 height 34
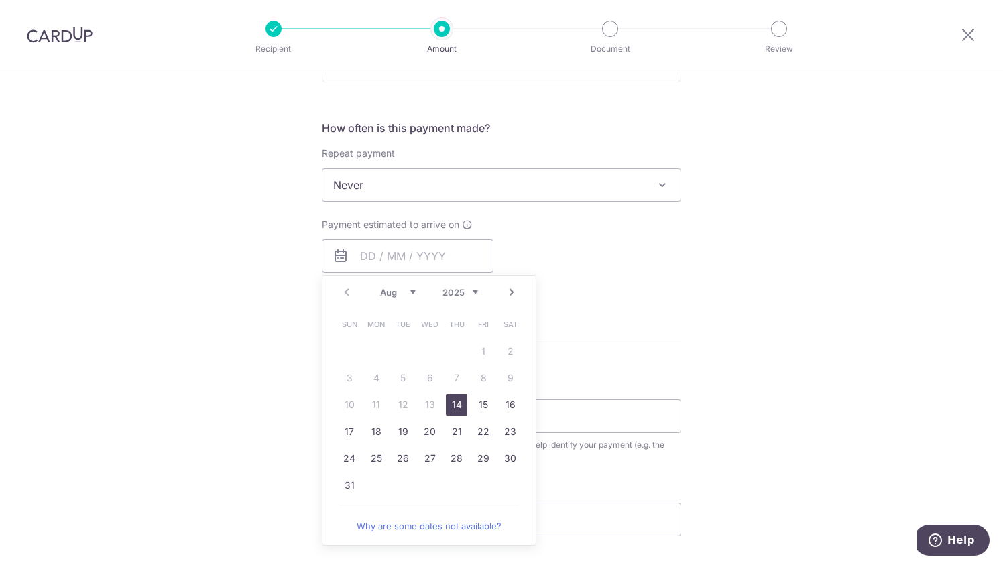
click at [449, 401] on link "14" at bounding box center [456, 404] width 21 height 21
type input "14/08/2025"
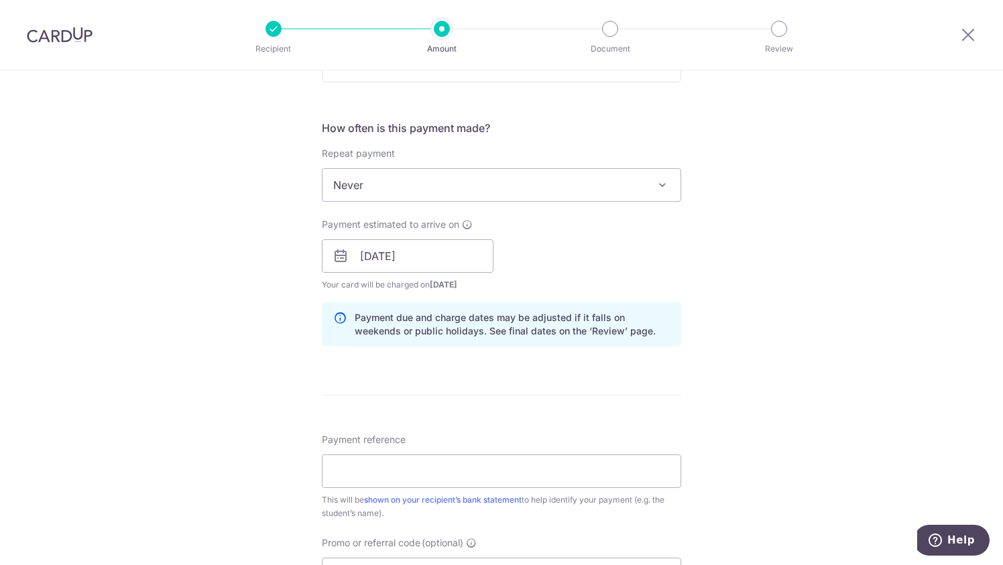
scroll to position [737, 0]
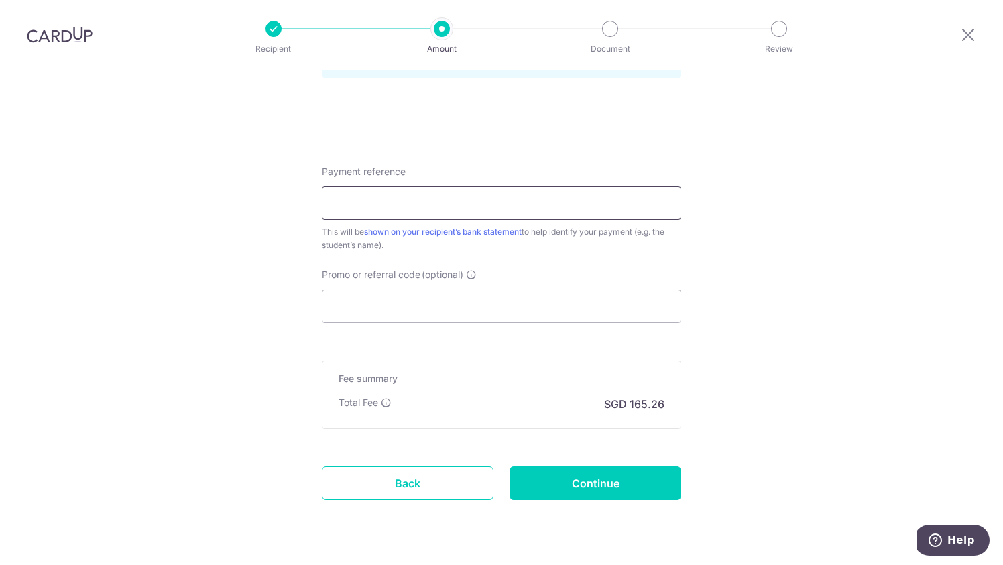
click at [444, 192] on input "Payment reference" at bounding box center [501, 203] width 359 height 34
paste input "SG-024-IN25-3990_Ganiga Amyra"
click at [440, 200] on input "SG-024-IN25-3990_Ganiga Amyra" at bounding box center [501, 203] width 359 height 34
type input "SG-024-IN25-3990 Ganiga Amyra"
click at [376, 311] on input "Promo or referral code (optional)" at bounding box center [501, 307] width 359 height 34
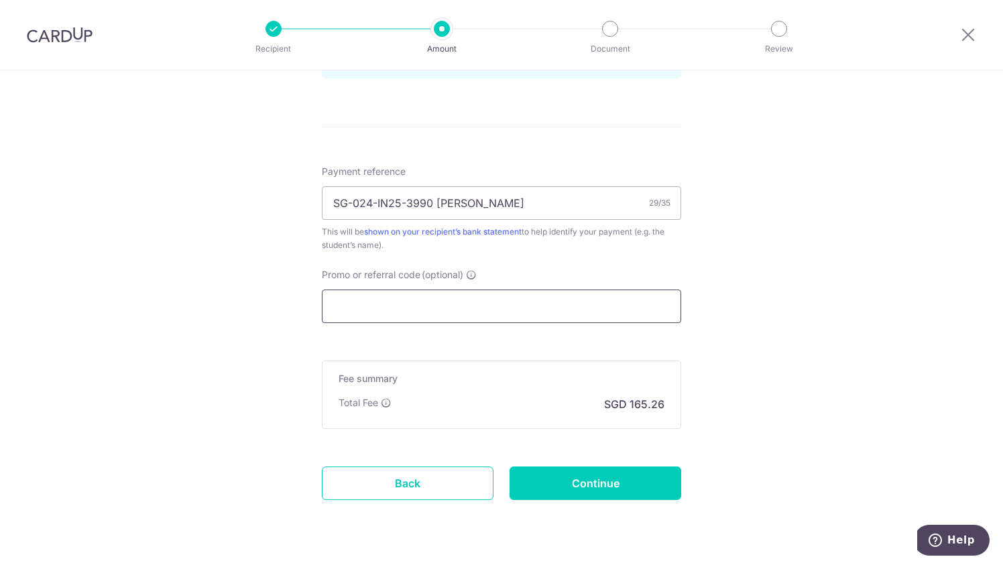
paste input "OFF225"
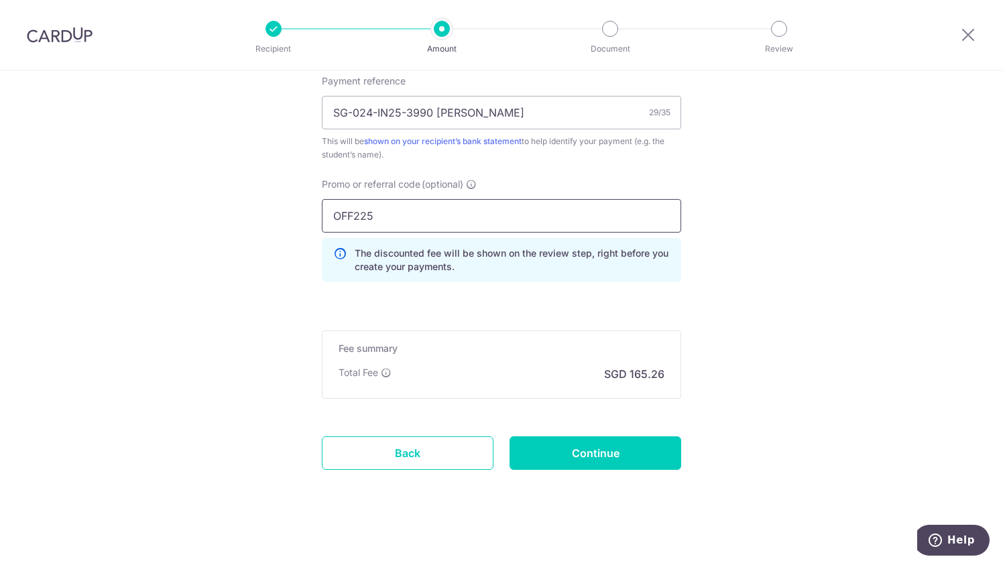
scroll to position [829, 0]
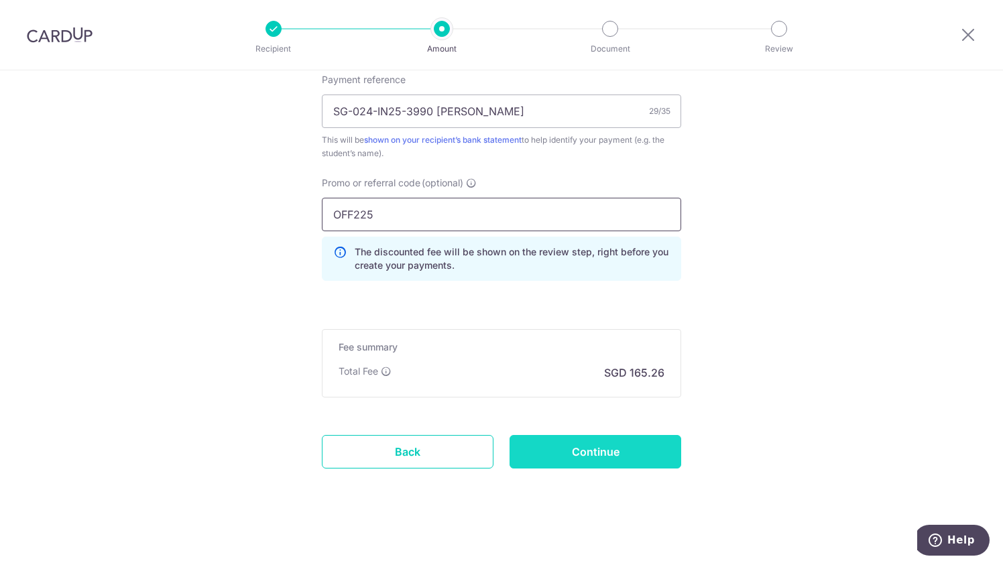
type input "OFF225"
click at [616, 452] on input "Continue" at bounding box center [595, 452] width 172 height 34
type input "Create Schedule"
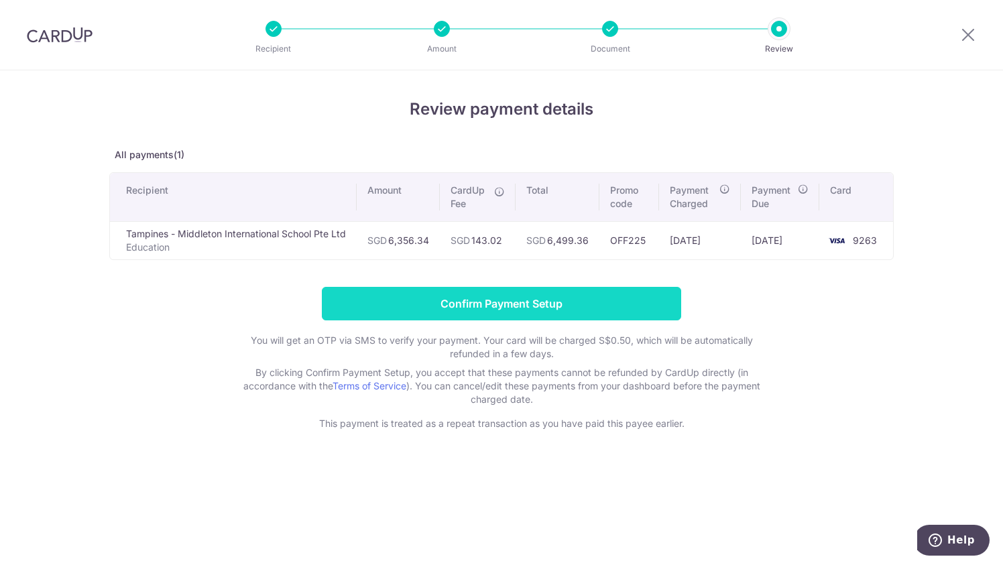
click at [528, 304] on input "Confirm Payment Setup" at bounding box center [501, 304] width 359 height 34
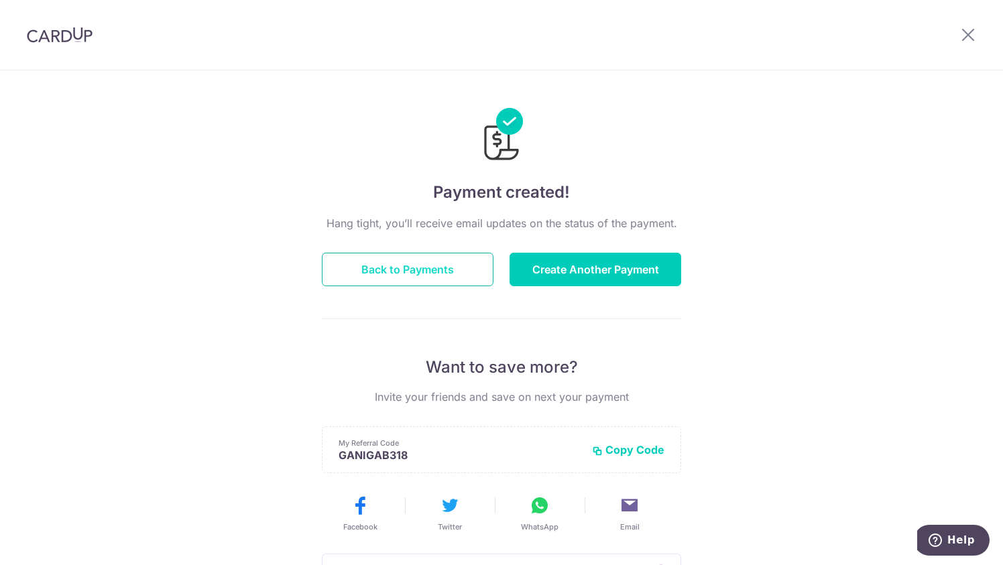
click at [460, 264] on button "Back to Payments" at bounding box center [408, 270] width 172 height 34
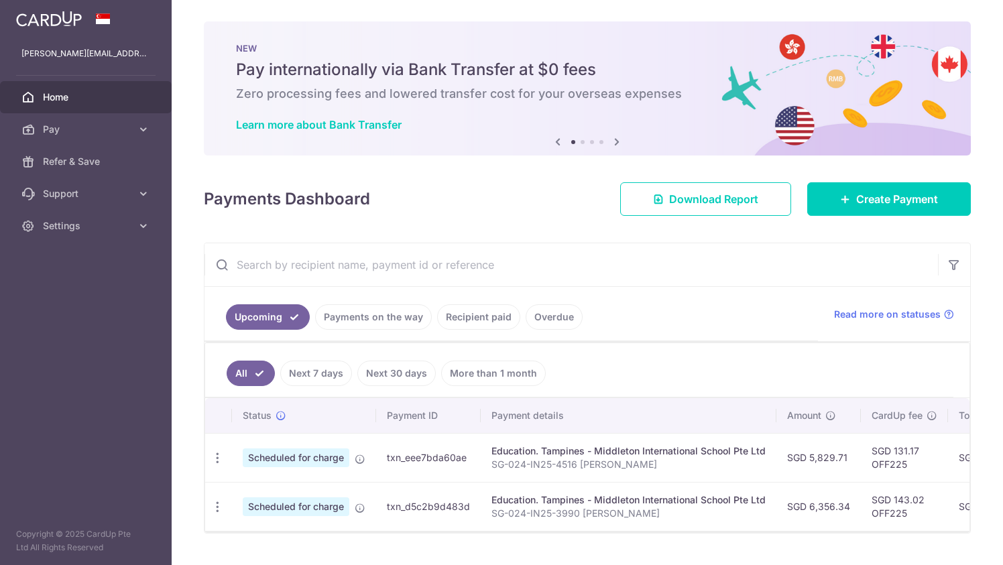
scroll to position [34, 0]
